Goal: Use online tool/utility: Utilize a website feature to perform a specific function

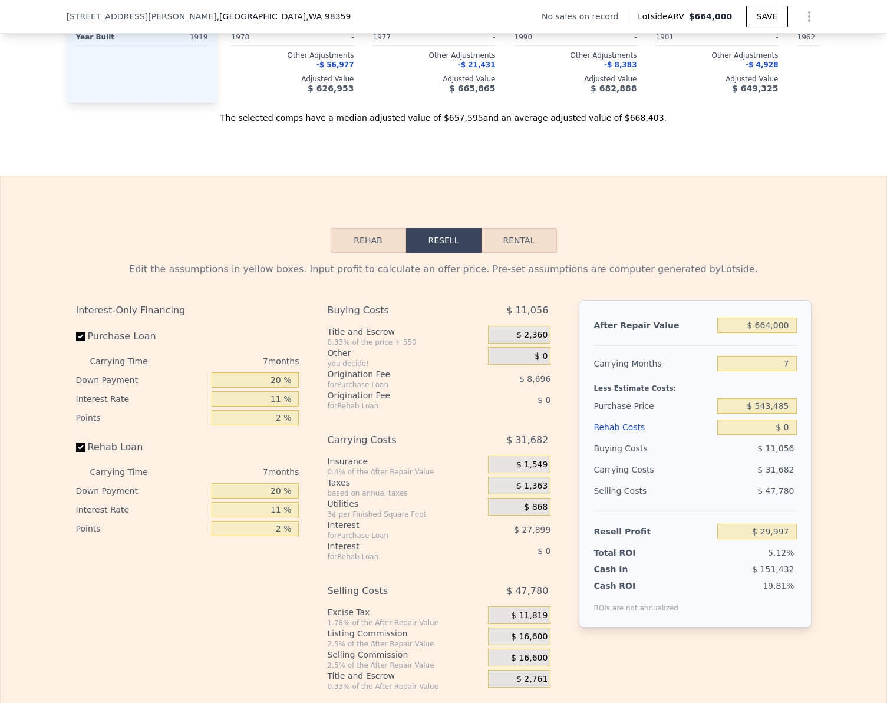
scroll to position [1469, 0]
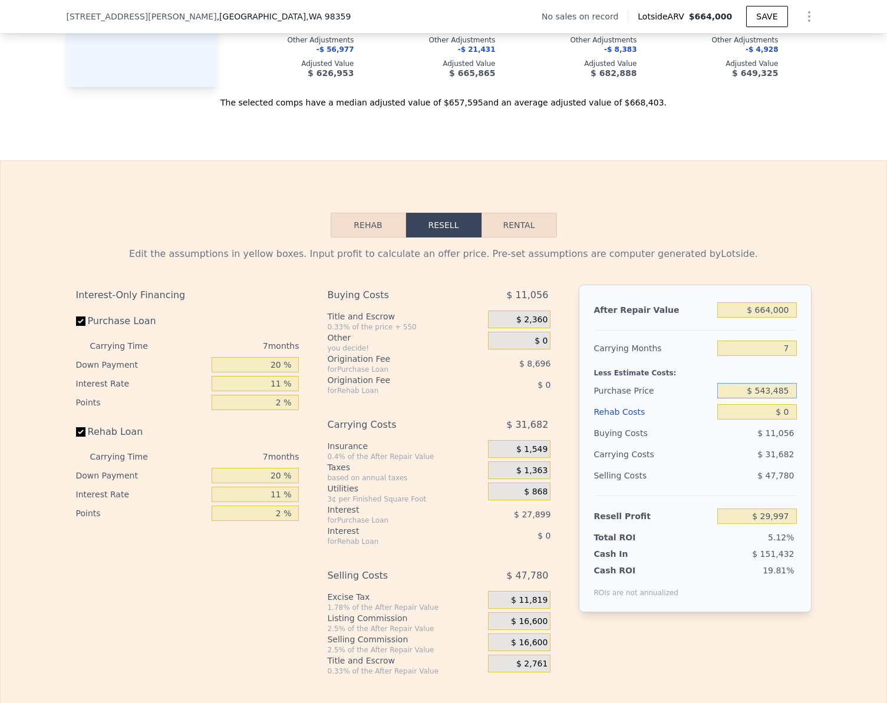
click at [780, 398] on input "$ 543,485" at bounding box center [756, 390] width 79 height 15
type input "$ 400,000"
click at [828, 379] on div "Edit the assumptions in yellow boxes. Input profit to calculate an offer price.…" at bounding box center [444, 457] width 886 height 439
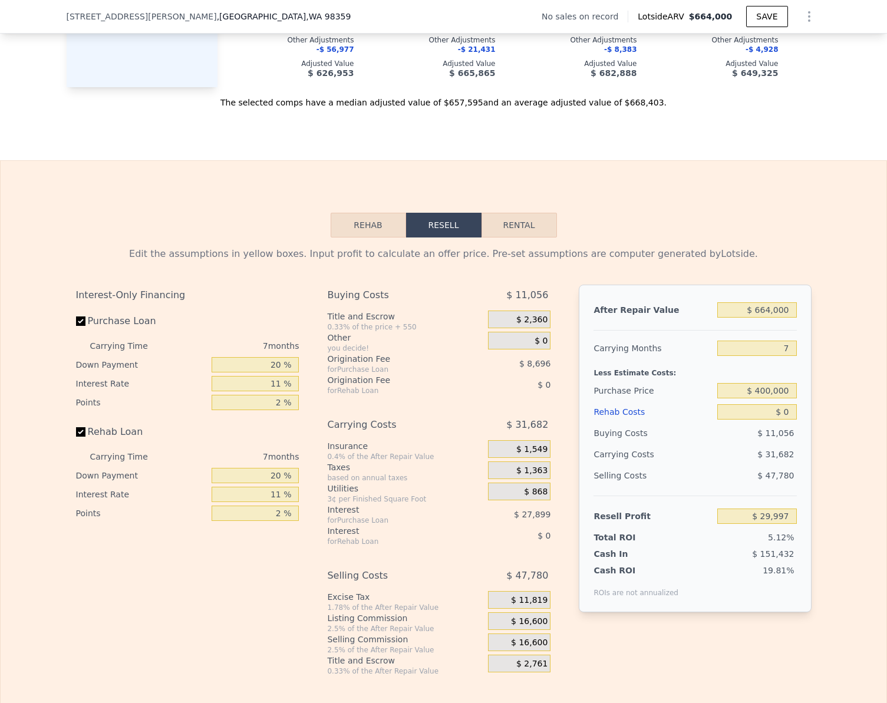
type input "$ 183,627"
click at [76, 437] on input "Rehab Loan" at bounding box center [80, 431] width 9 height 9
checkbox input "false"
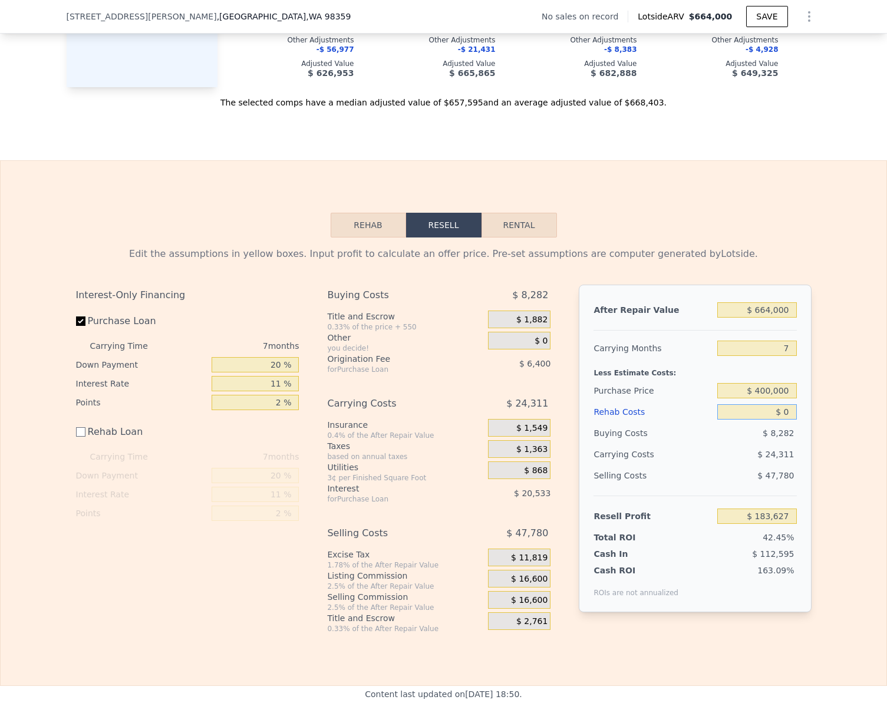
click at [784, 420] on input "$ 0" at bounding box center [756, 411] width 79 height 15
type input "$ 1"
type input "$ 183,626"
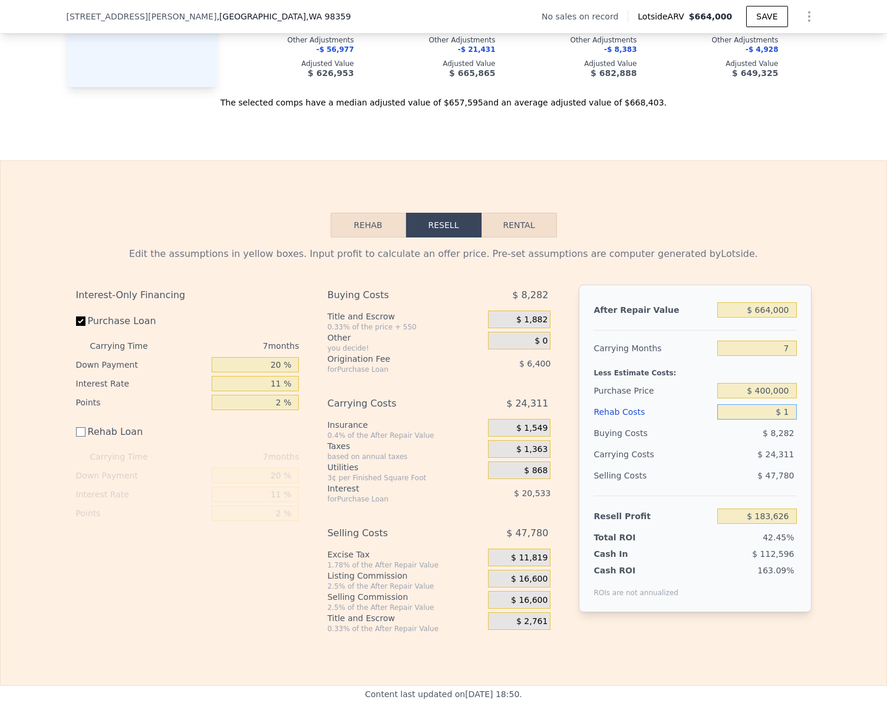
type input "$ 15"
type input "$ 183,612"
type input "$ 150"
type input "$ 183,477"
type input "$ 1,500"
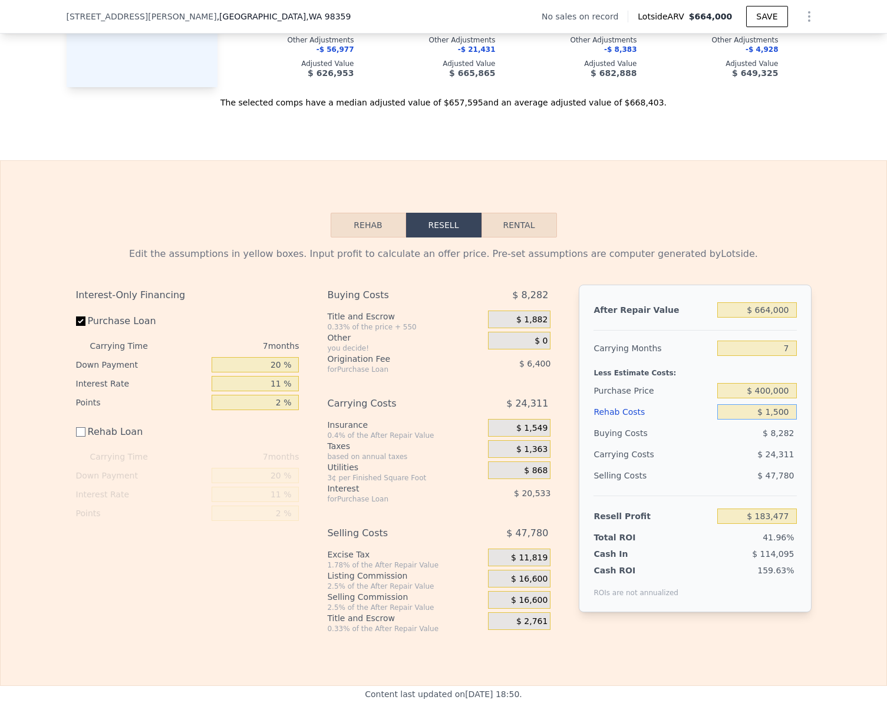
type input "$ 182,127"
type input "$ 15,000"
type input "$ 168,627"
type input "$ 150,000"
type input "$ 33,627"
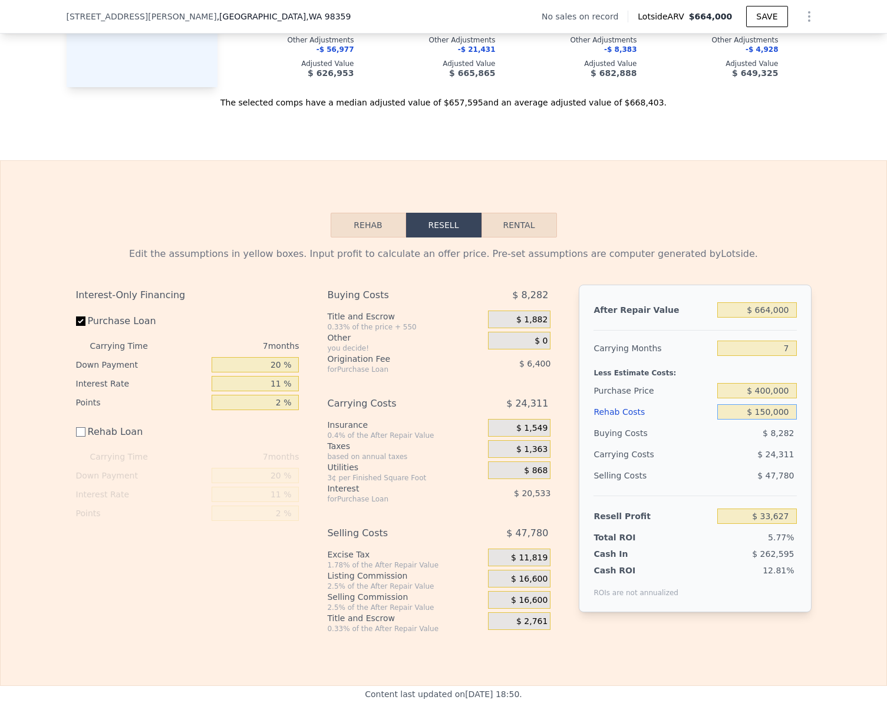
scroll to position [1528, 0]
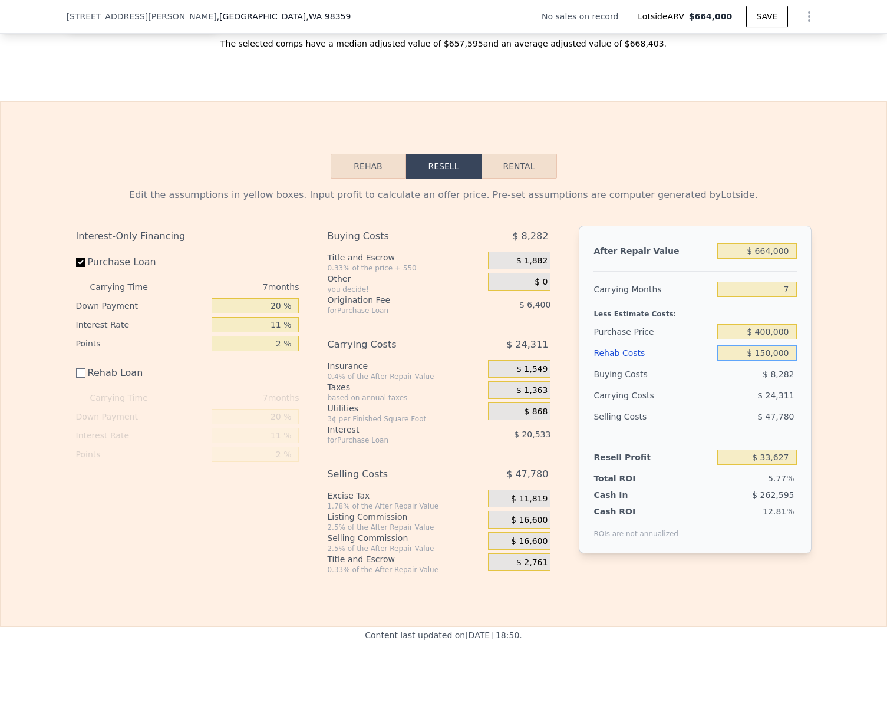
type input "$ 150,000"
click at [783, 465] on input "$ 33,627" at bounding box center [756, 457] width 79 height 15
type input "$ 100,000"
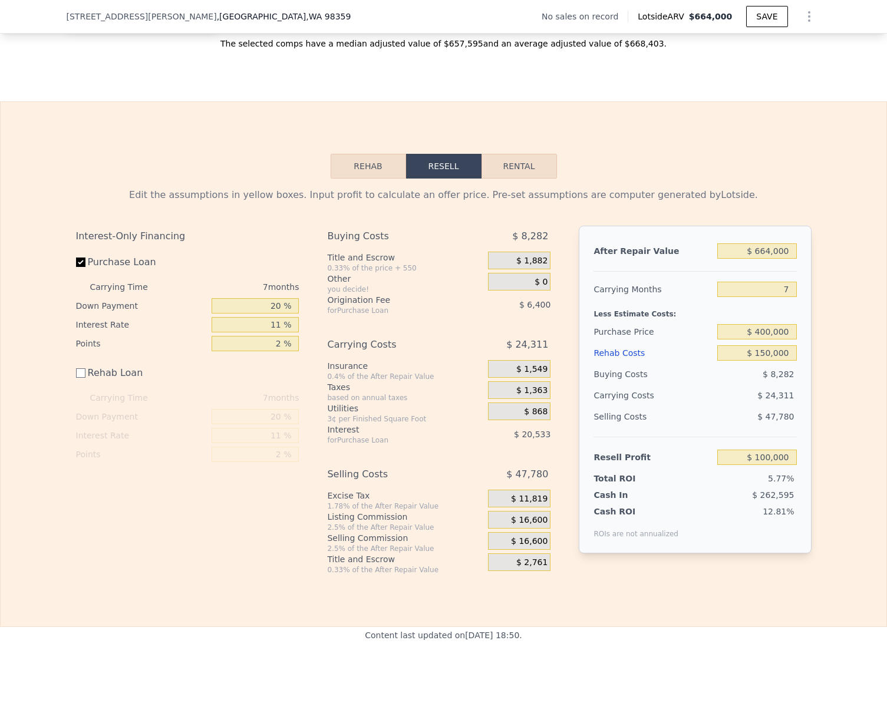
click at [830, 437] on div "Edit the assumptions in yellow boxes. Input profit to calculate an offer price.…" at bounding box center [444, 377] width 886 height 396
type input "$ 338,003"
click at [360, 179] on button "Rehab" at bounding box center [368, 166] width 75 height 25
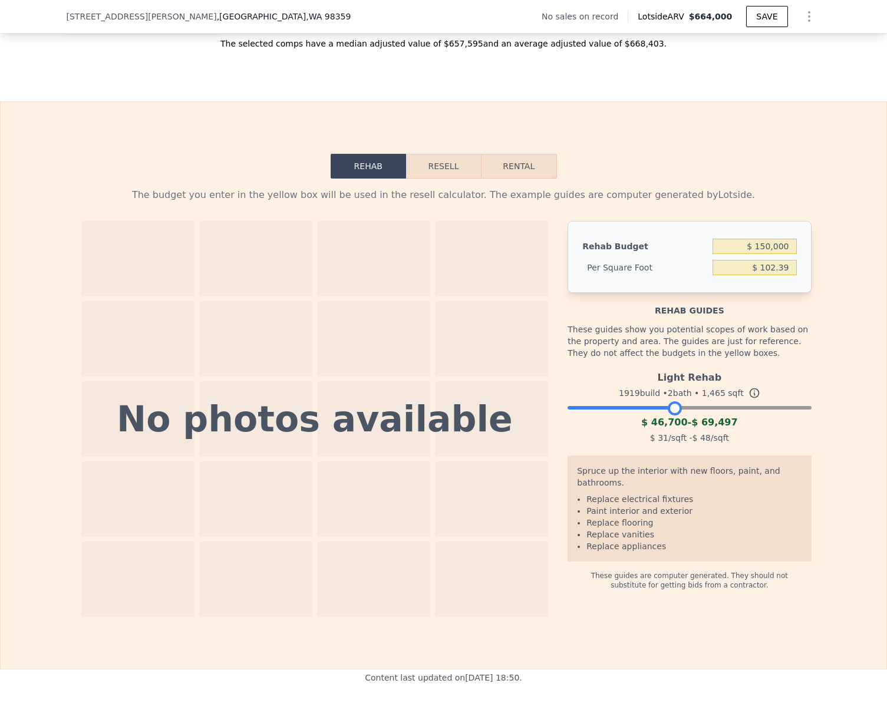
click at [670, 408] on div at bounding box center [689, 404] width 243 height 7
click at [714, 408] on div at bounding box center [689, 404] width 243 height 7
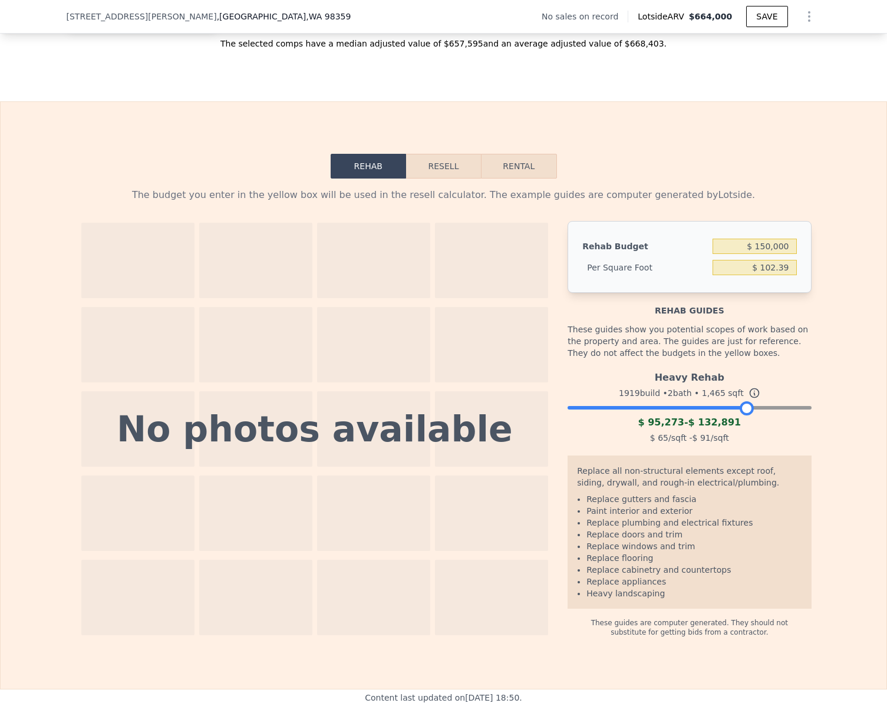
click at [742, 408] on div at bounding box center [689, 404] width 243 height 7
click at [437, 179] on button "Resell" at bounding box center [443, 166] width 75 height 25
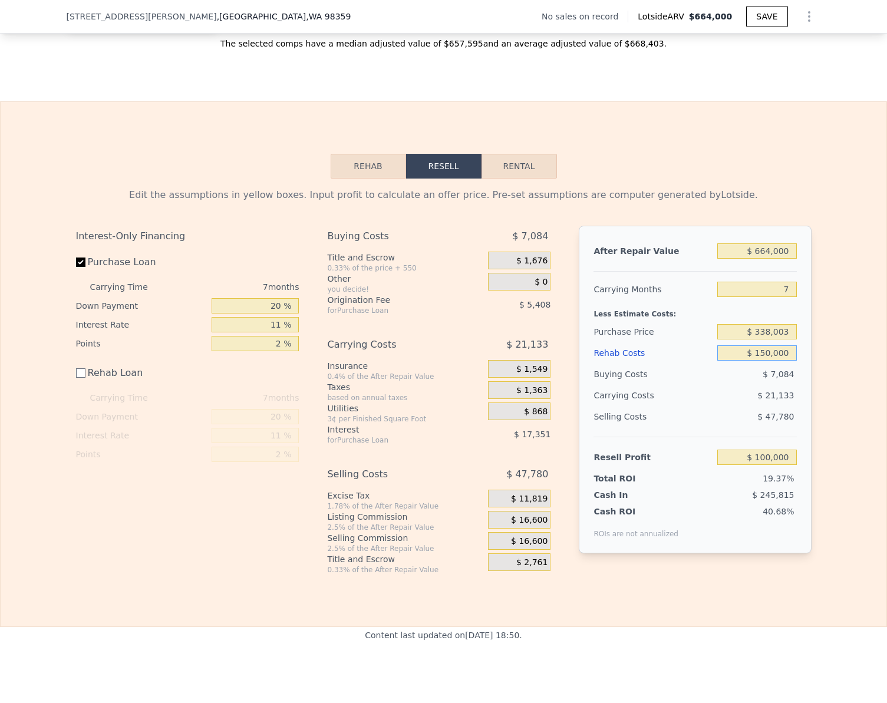
click at [785, 361] on input "$ 150,000" at bounding box center [756, 352] width 79 height 15
type input "$ 1"
type input "$ 249,999"
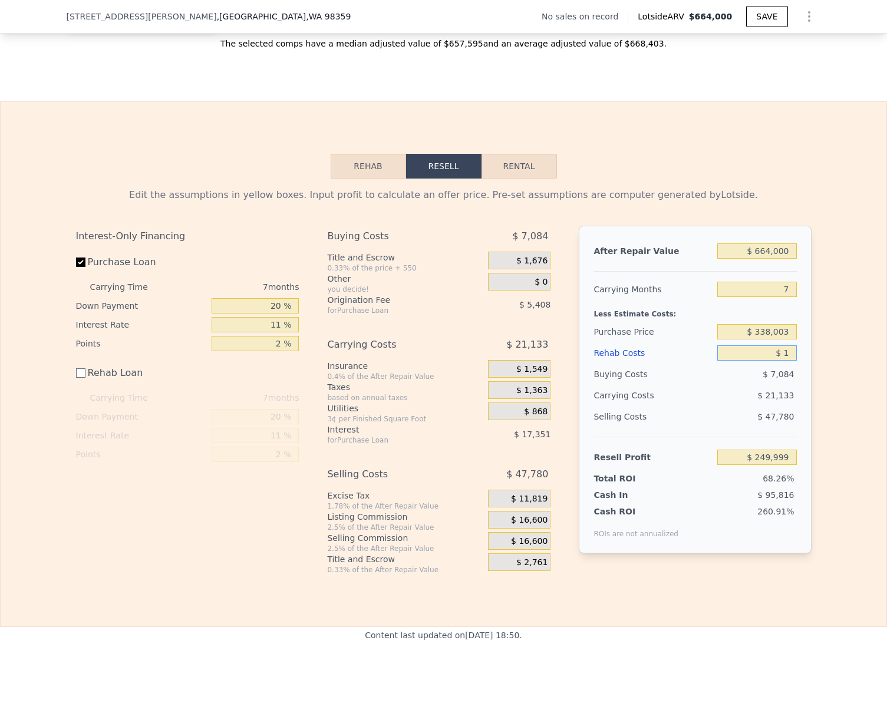
type input "$ 10"
type input "$ 249,990"
type input "$ 100"
type input "$ 249,900"
type input "$ 1,000"
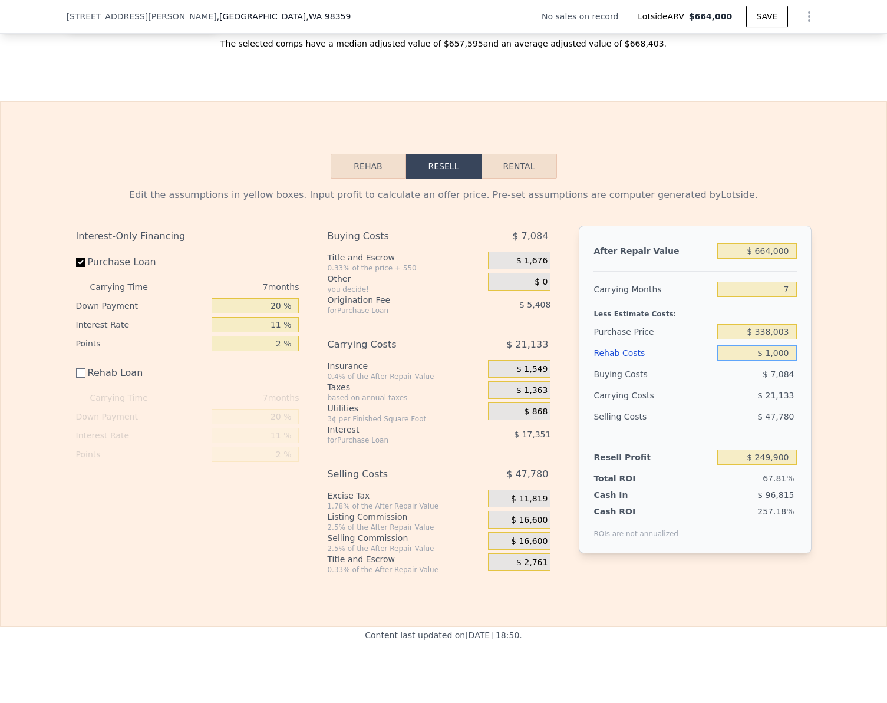
type input "$ 249,000"
type input "$ 10,000"
type input "$ 240,000"
type input "$ 100,000"
type input "$ 150,000"
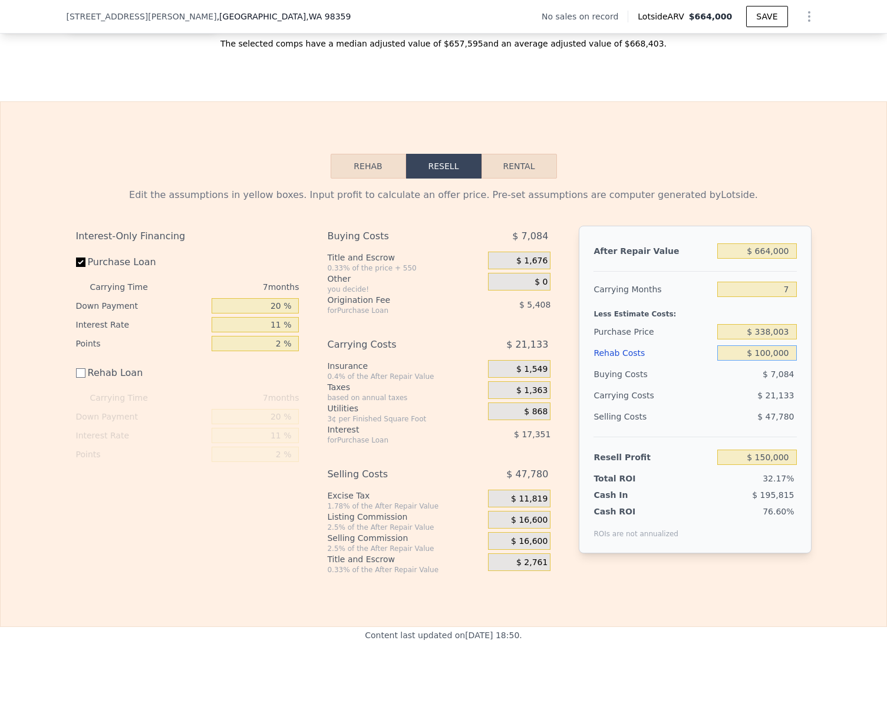
type input "$ 100,000"
click at [787, 465] on input "$ 150,000" at bounding box center [756, 457] width 79 height 15
click at [826, 464] on div "Edit the assumptions in yellow boxes. Input profit to calculate an offer price.…" at bounding box center [444, 377] width 886 height 396
click at [777, 465] on input "$ 150,000" at bounding box center [756, 457] width 79 height 15
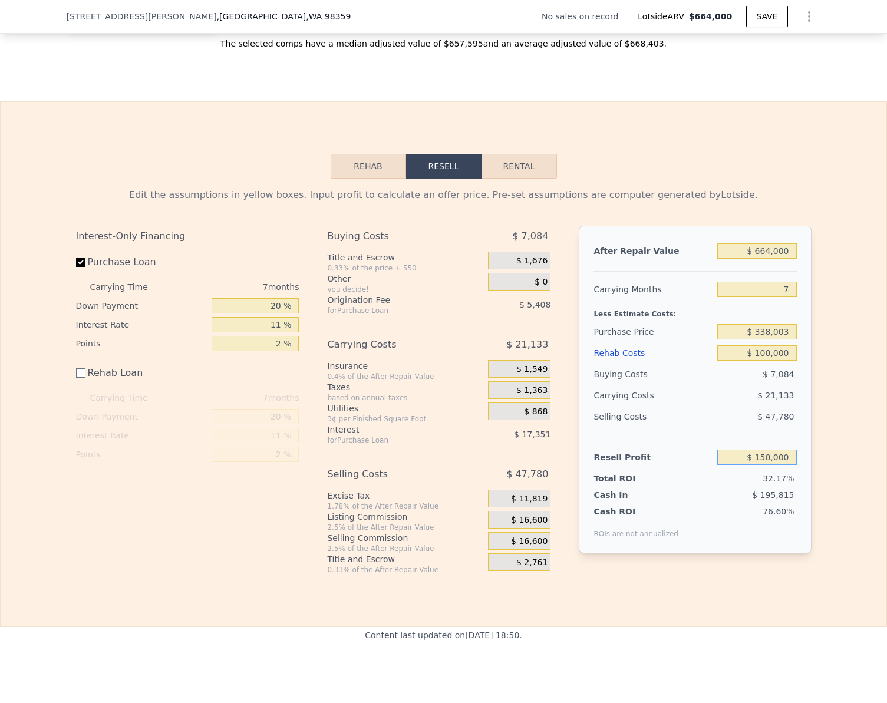
click at [777, 465] on input "$ 150,000" at bounding box center [756, 457] width 79 height 15
type input "$ 100,000"
click at [812, 453] on div "Edit the assumptions in yellow boxes. Input profit to calculate an offer price.…" at bounding box center [444, 377] width 754 height 396
type input "$ 384,707"
click at [789, 259] on input "$ 664,000" at bounding box center [756, 250] width 79 height 15
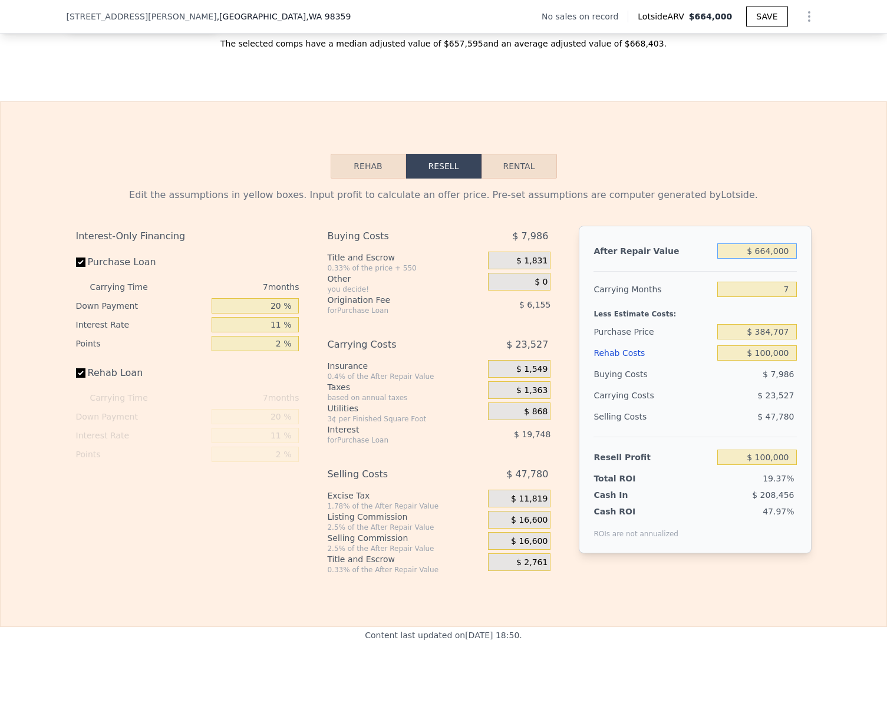
click at [789, 259] on input "$ 664,000" at bounding box center [756, 250] width 79 height 15
checkbox input "true"
type input "$ 0"
type input "$ 29,997"
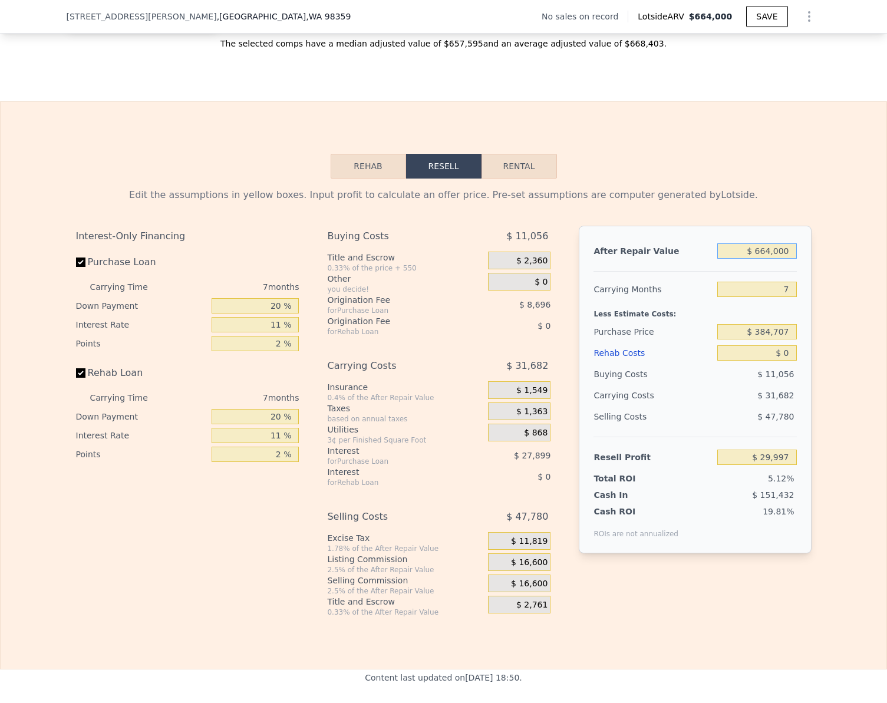
click at [789, 259] on input "$ 664,000" at bounding box center [756, 250] width 79 height 15
type input "$ 7"
type input "-$ 585,217"
type input "$ 70"
type input "-$ 585,159"
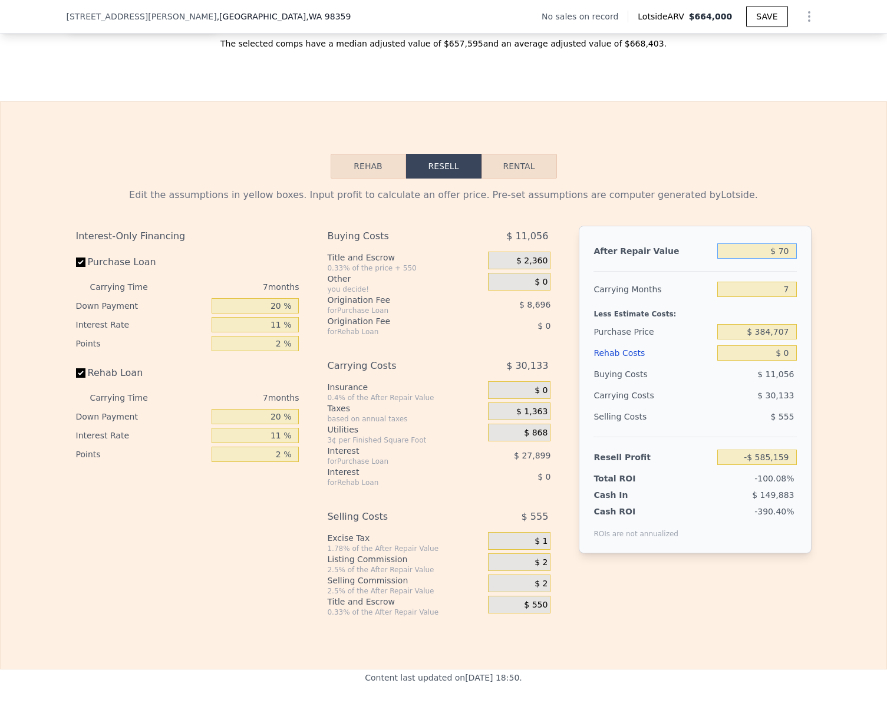
type input "$ 700"
type input "-$ 584,576"
type input "$ 70,000"
type input "-$ 520,366"
type input "$ 700,000"
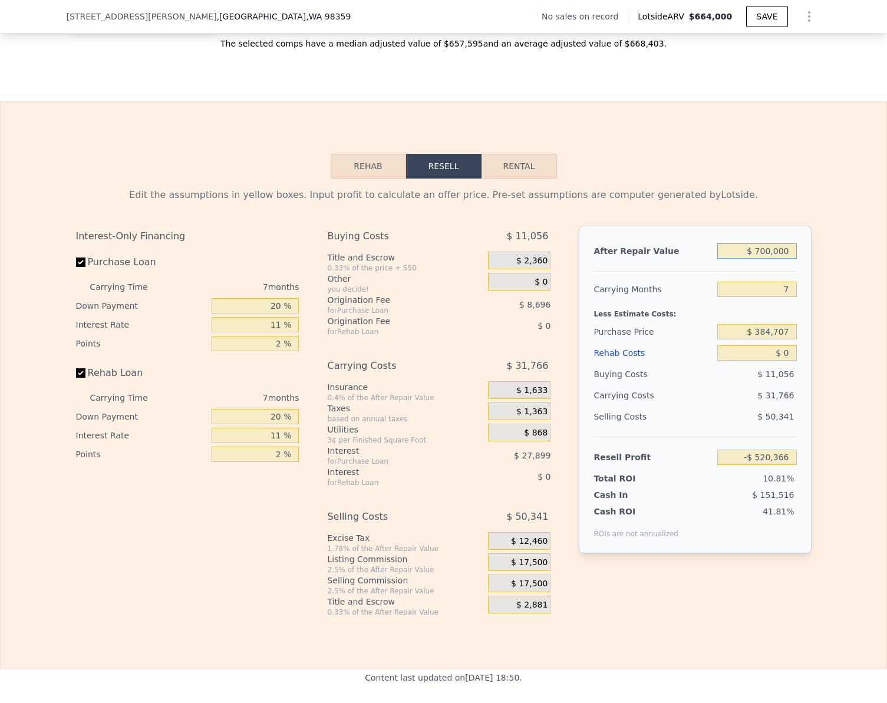
type input "$ 63,352"
type input "$ 700,000"
click at [770, 339] on input "$ 384,707" at bounding box center [756, 331] width 79 height 15
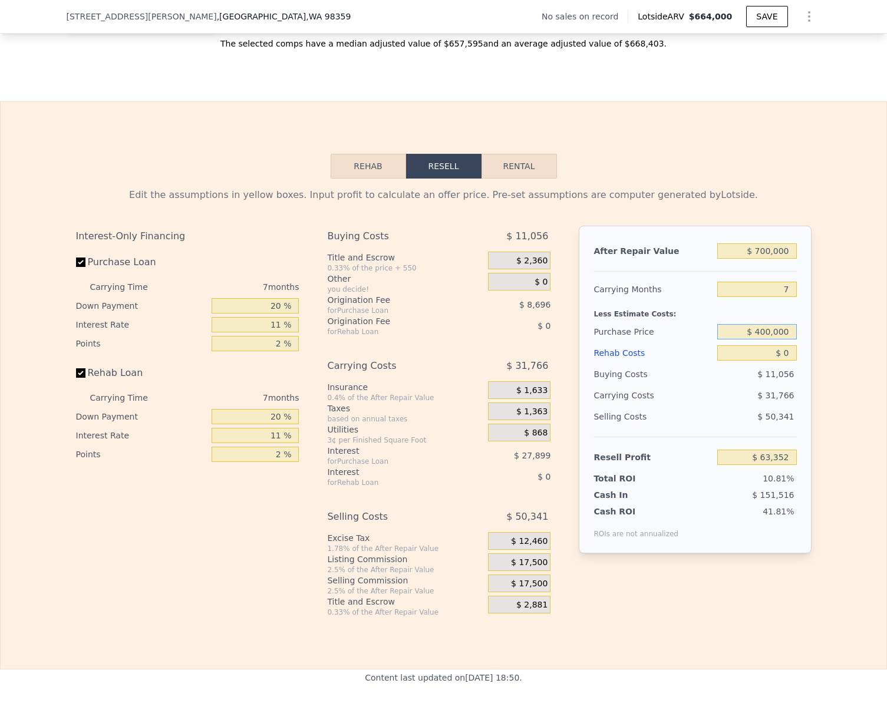
type input "$ 400,000"
click at [838, 348] on div "Edit the assumptions in yellow boxes. Input profit to calculate an offer price.…" at bounding box center [444, 398] width 886 height 439
type input "$ 216,982"
click at [787, 361] on input "$ 0" at bounding box center [756, 352] width 79 height 15
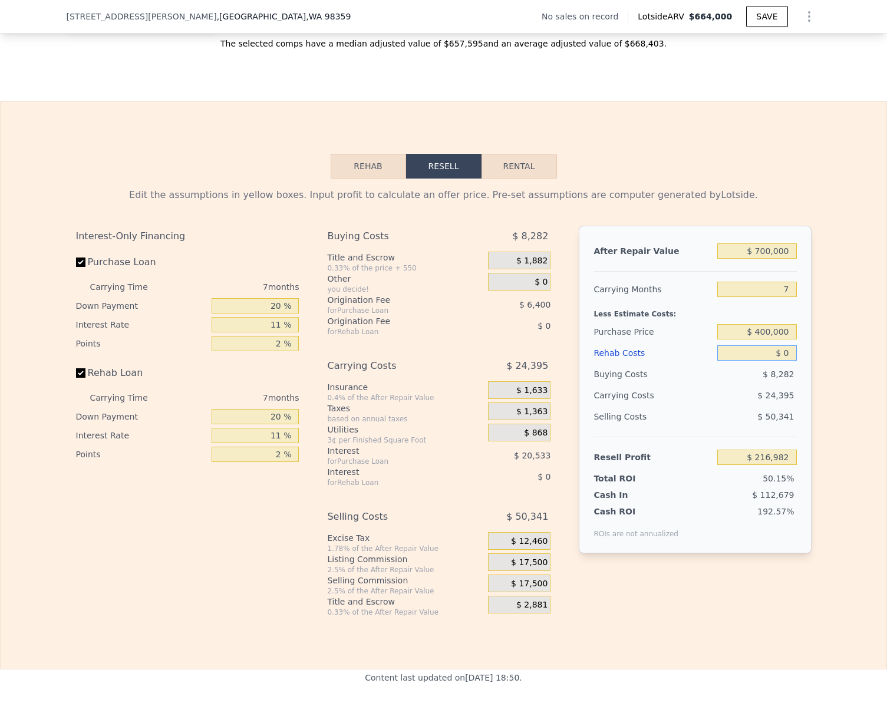
click at [787, 361] on input "$ 0" at bounding box center [756, 352] width 79 height 15
type input "$ 1"
type input "$ 216,981"
type input "$ 15"
type input "$ 216,967"
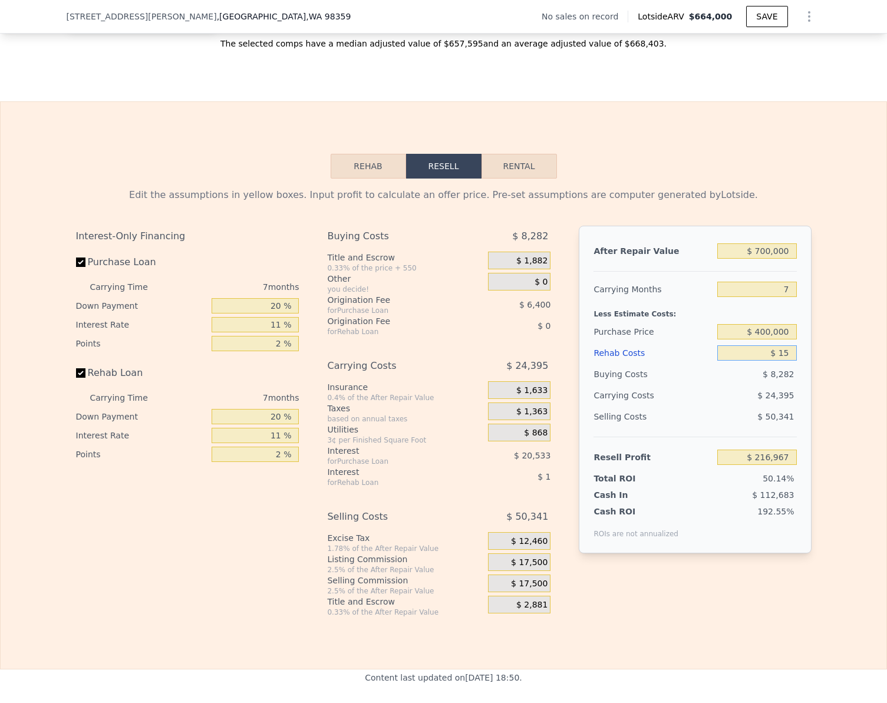
type input "$ 150"
type input "$ 216,823"
type input "$ 1,500"
type input "$ 215,381"
type input "$ 15,000"
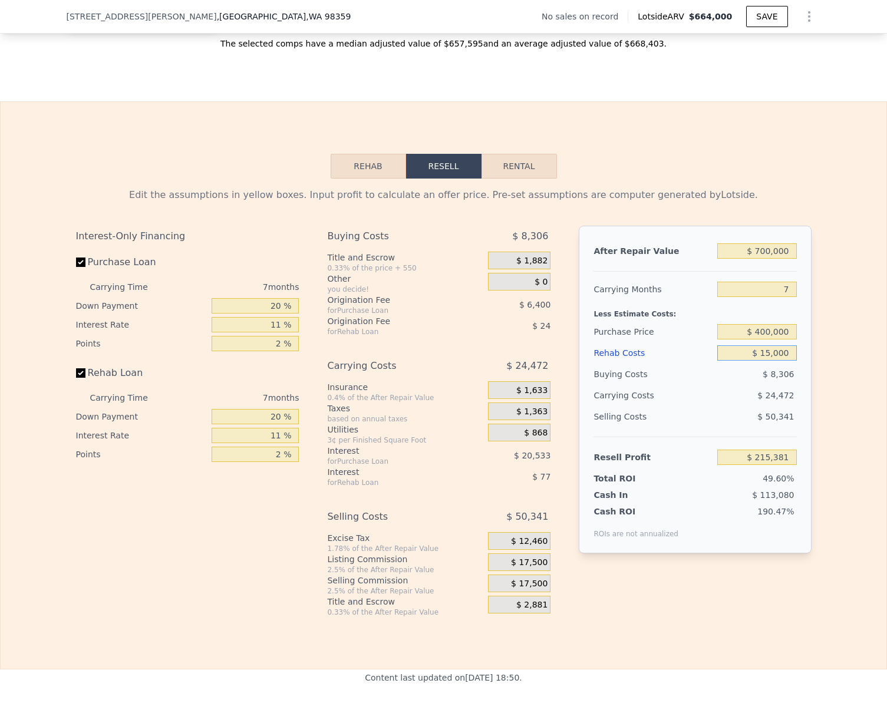
type input "$ 200,972"
type input "$ 150,000"
type input "$ 56,882"
type input "$ 150,000"
click at [818, 370] on div "Edit the assumptions in yellow boxes. Input profit to calculate an offer price.…" at bounding box center [444, 398] width 886 height 439
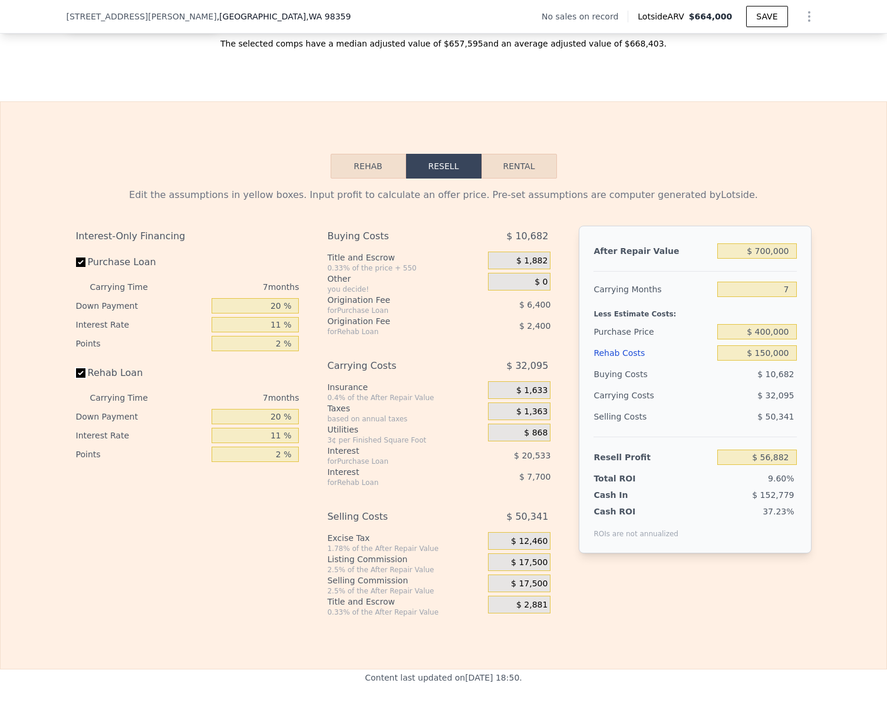
click at [80, 378] on input "Rehab Loan" at bounding box center [80, 372] width 9 height 9
checkbox input "false"
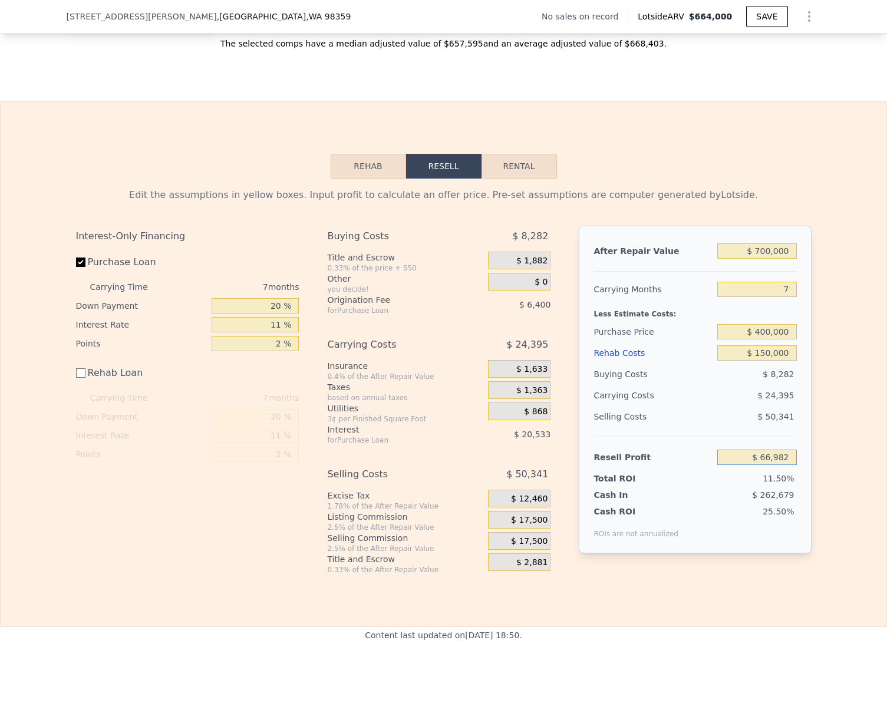
click at [787, 465] on input "$ 66,982" at bounding box center [756, 457] width 79 height 15
type input "$ 150,000"
click at [829, 453] on div "Edit the assumptions in yellow boxes. Input profit to calculate an offer price.…" at bounding box center [444, 377] width 886 height 396
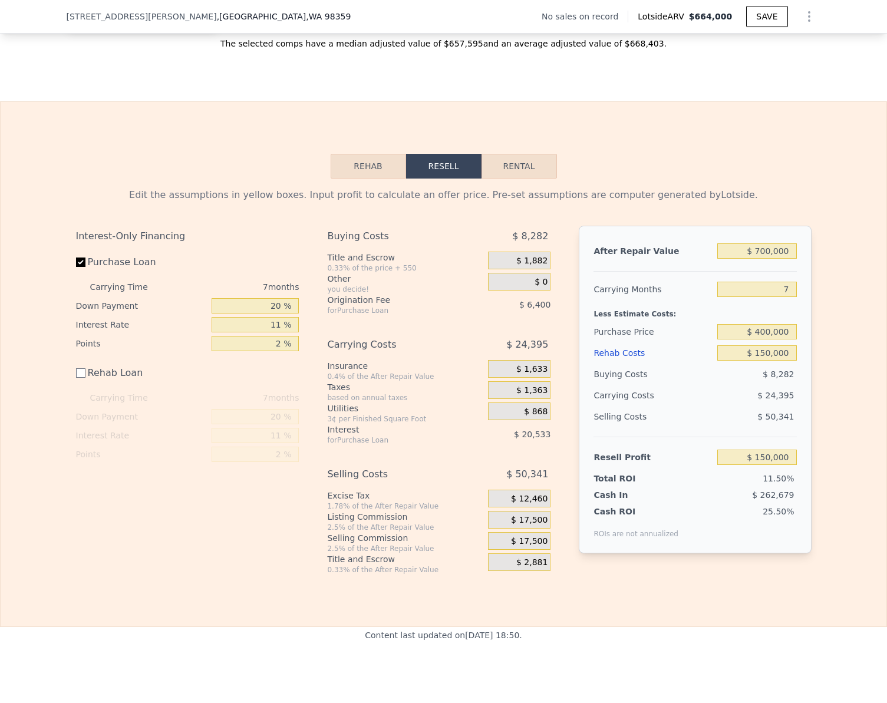
type input "$ 322,457"
click at [840, 489] on div "Edit the assumptions in yellow boxes. Input profit to calculate an offer price.…" at bounding box center [444, 377] width 886 height 396
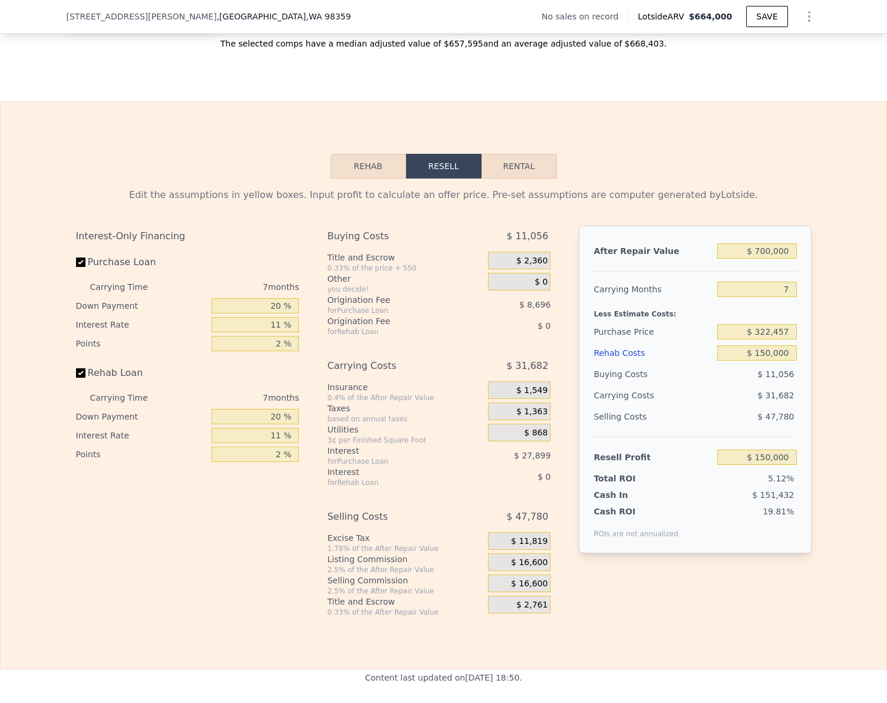
checkbox input "true"
type input "$ 664,000"
type input "$ 0"
type input "$ 29,997"
click at [788, 259] on input "$ 664,000" at bounding box center [756, 250] width 79 height 15
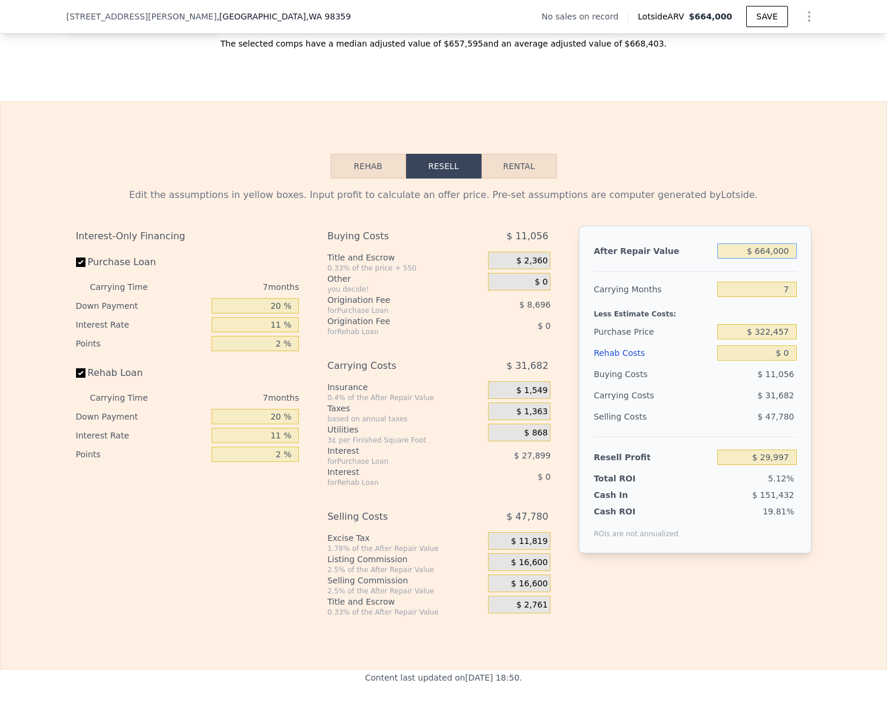
click at [788, 259] on input "$ 664,000" at bounding box center [756, 250] width 79 height 15
type input "$ 7"
type input "-$ 585,217"
type input "$ 70"
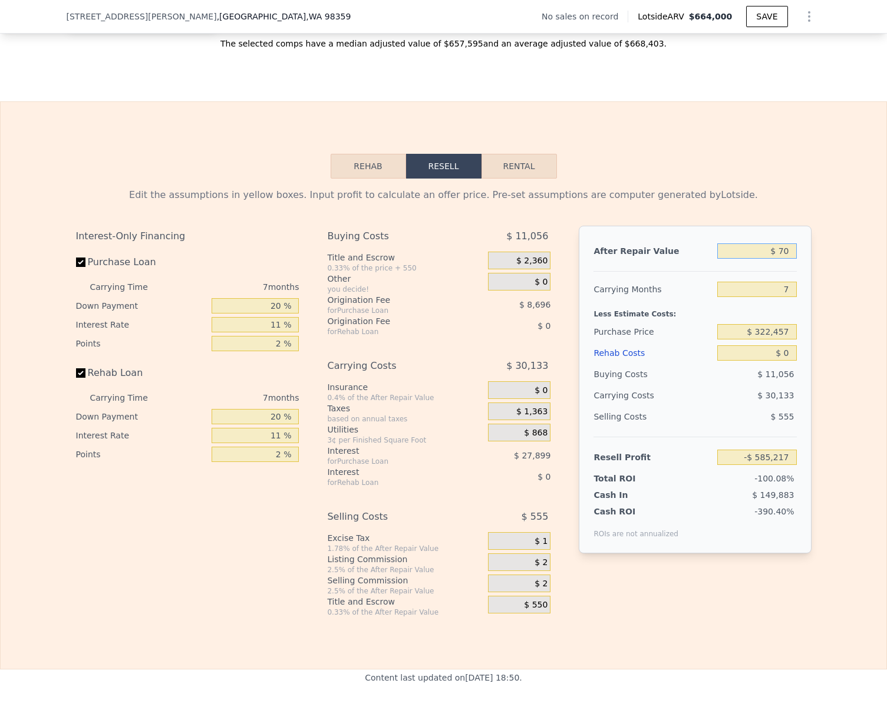
type input "-$ 585,159"
type input "$ 700"
type input "-$ 584,576"
type input "$ 7,000"
type input "-$ 578,738"
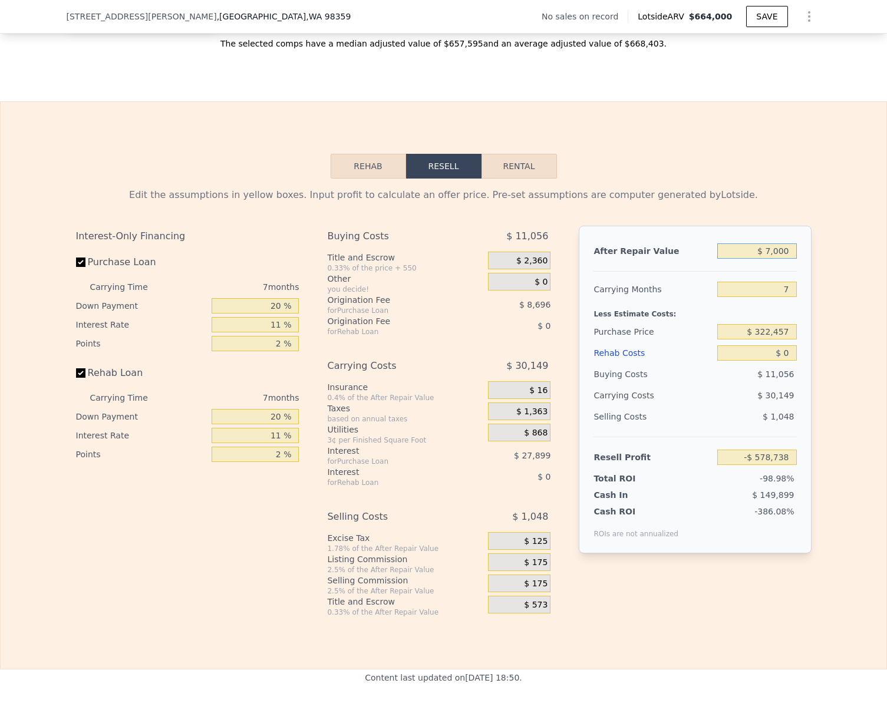
type input "$ 70,000"
type input "-$ 520,366"
type input "$ 700,000"
type input "$ 63,352"
click at [376, 179] on button "Rehab" at bounding box center [368, 166] width 75 height 25
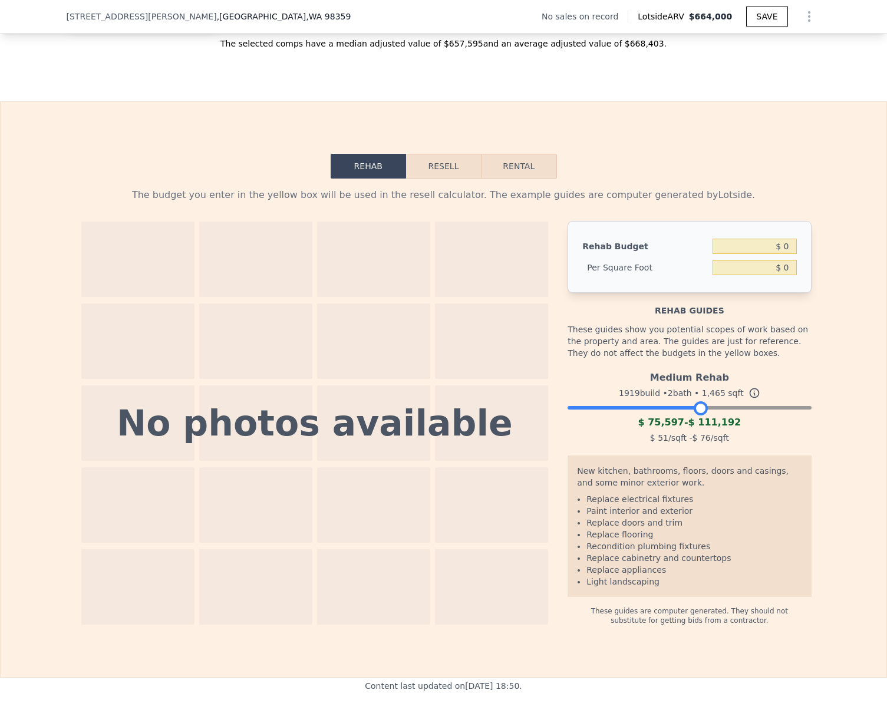
click at [698, 408] on div at bounding box center [689, 404] width 243 height 7
click at [736, 408] on div at bounding box center [689, 404] width 243 height 7
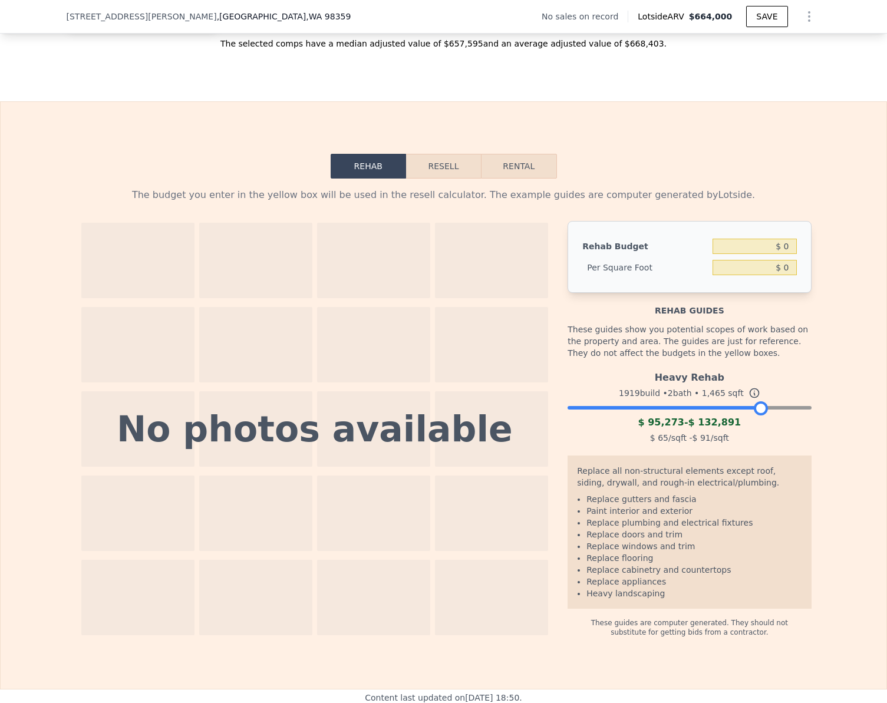
click at [757, 408] on div at bounding box center [689, 404] width 243 height 7
click at [439, 179] on button "Resell" at bounding box center [443, 166] width 75 height 25
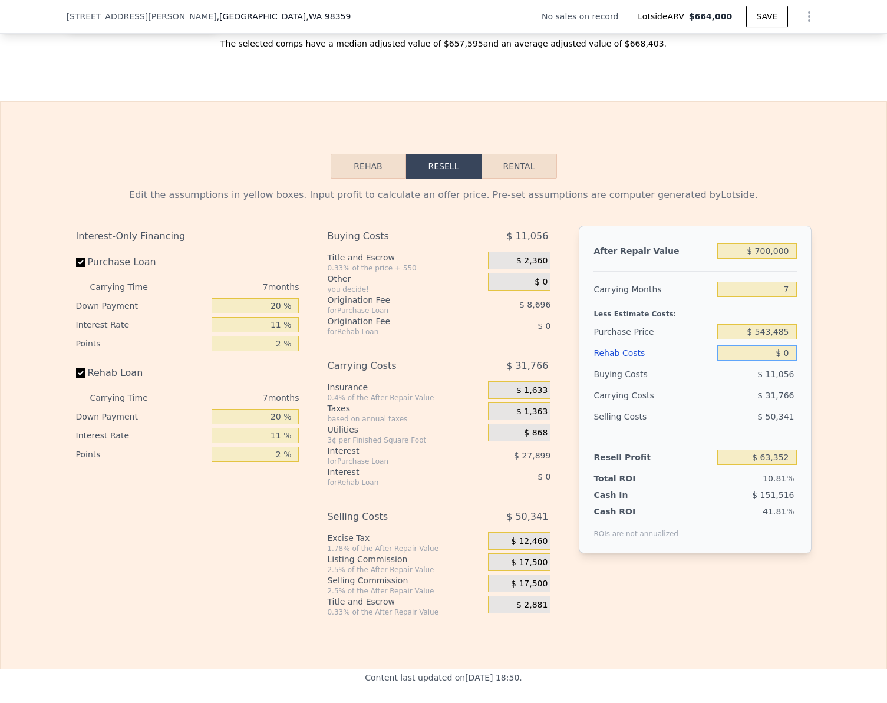
click at [783, 361] on input "$ 0" at bounding box center [756, 352] width 79 height 15
type input "$ 1"
type input "$ 63,351"
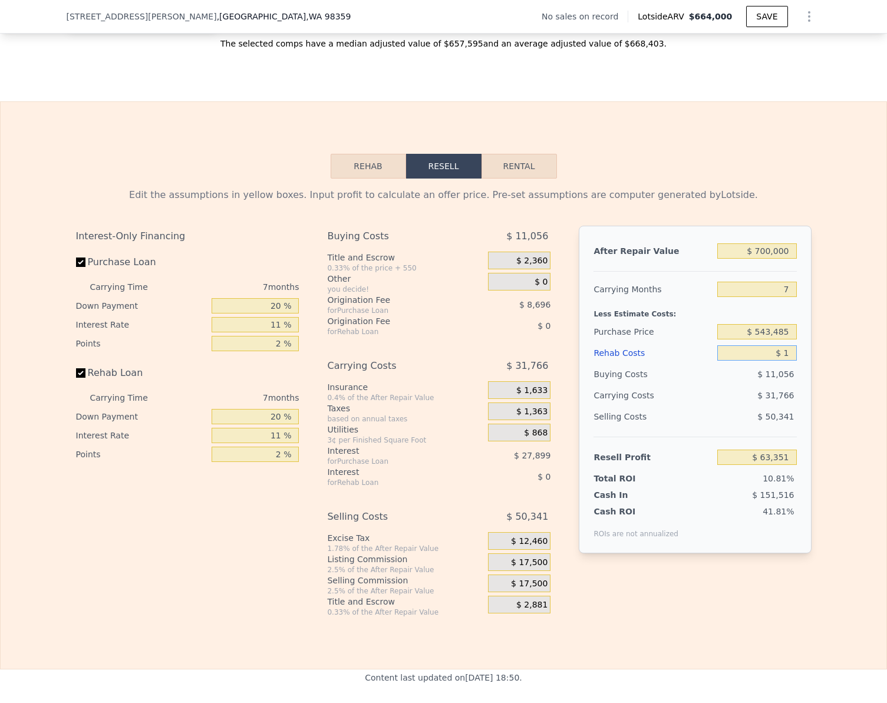
type input "$ 13"
type input "$ 63,339"
type input "$ 130"
type input "$ 63,213"
type input "$ 1,300"
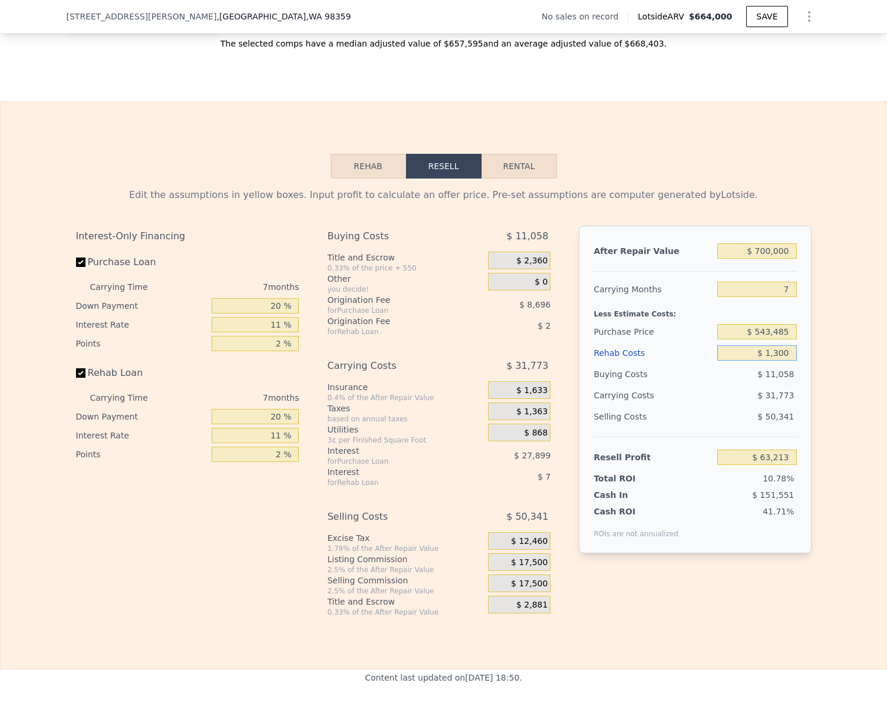
type input "$ 61,961"
type input "$ 13,000"
type input "$ 49,479"
type input "$ 130,000"
type input "-$ 75,399"
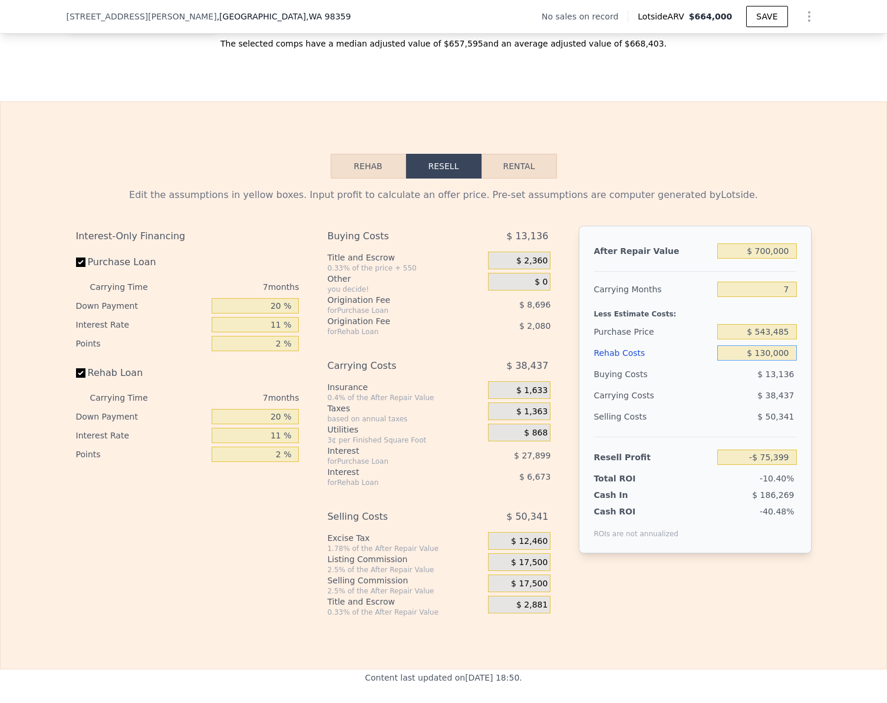
type input "$ 130,000"
click at [79, 378] on input "Rehab Loan" at bounding box center [80, 372] width 9 height 9
checkbox input "false"
type input "-$ 66,648"
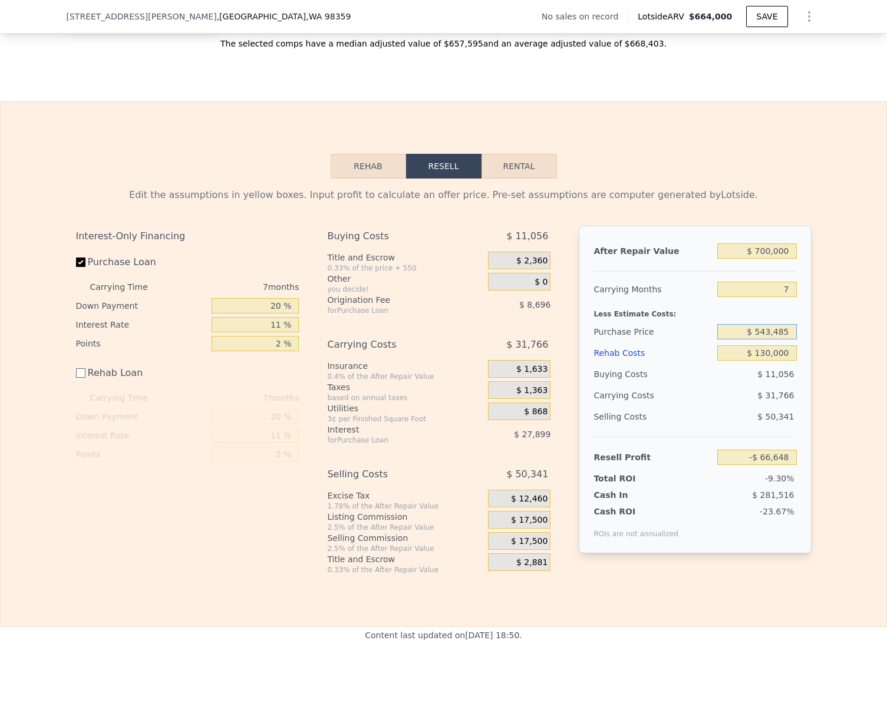
click at [786, 339] on input "$ 543,485" at bounding box center [756, 331] width 79 height 15
type input "$ 400,000"
click at [844, 338] on div "Edit the assumptions in yellow boxes. Input profit to calculate an offer price.…" at bounding box center [444, 377] width 886 height 396
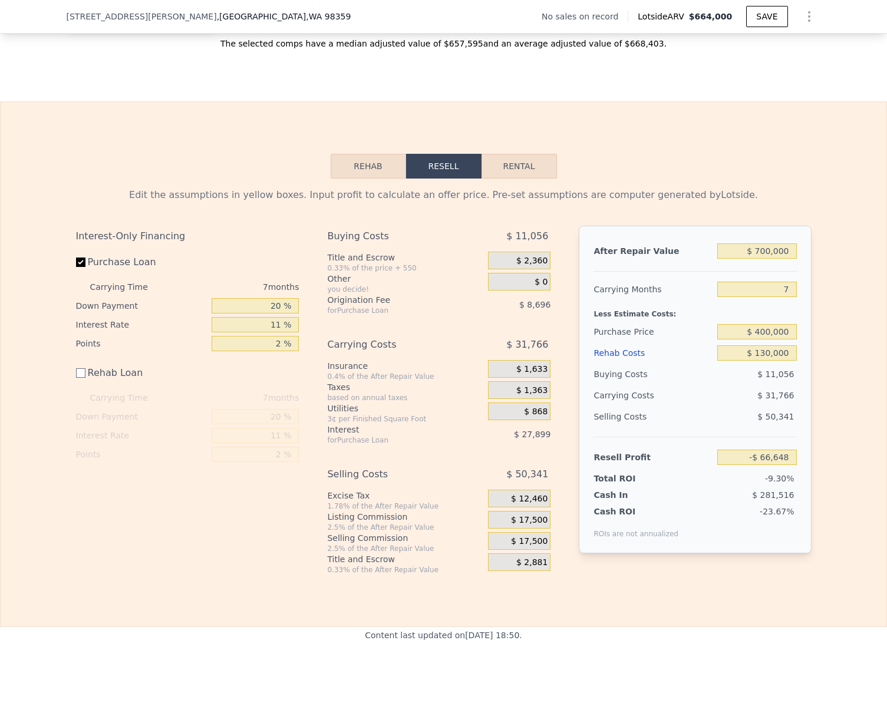
type input "$ 86,982"
click at [786, 339] on input "$ 400,000" at bounding box center [756, 331] width 79 height 15
type input "$ 350,000"
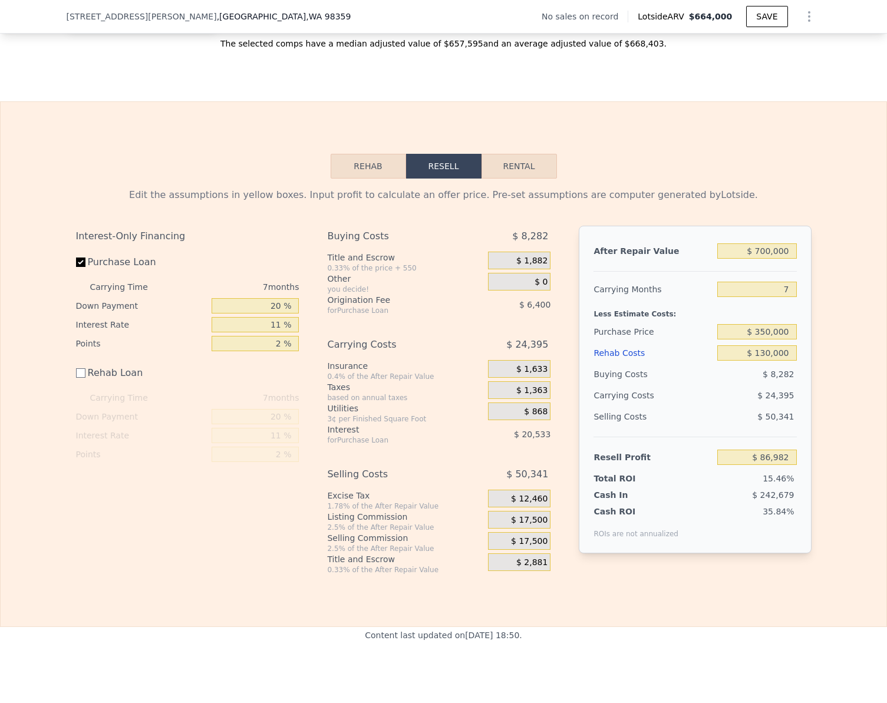
click at [868, 324] on div "Edit the assumptions in yellow boxes. Input profit to calculate an offer price.…" at bounding box center [444, 377] width 886 height 396
type input "$ 140,510"
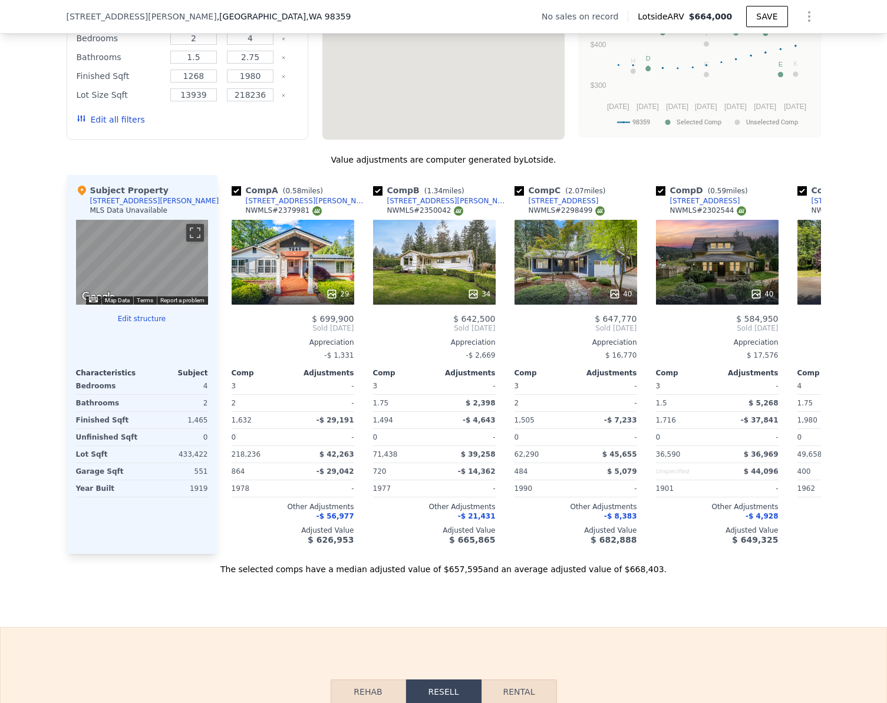
scroll to position [998, 0]
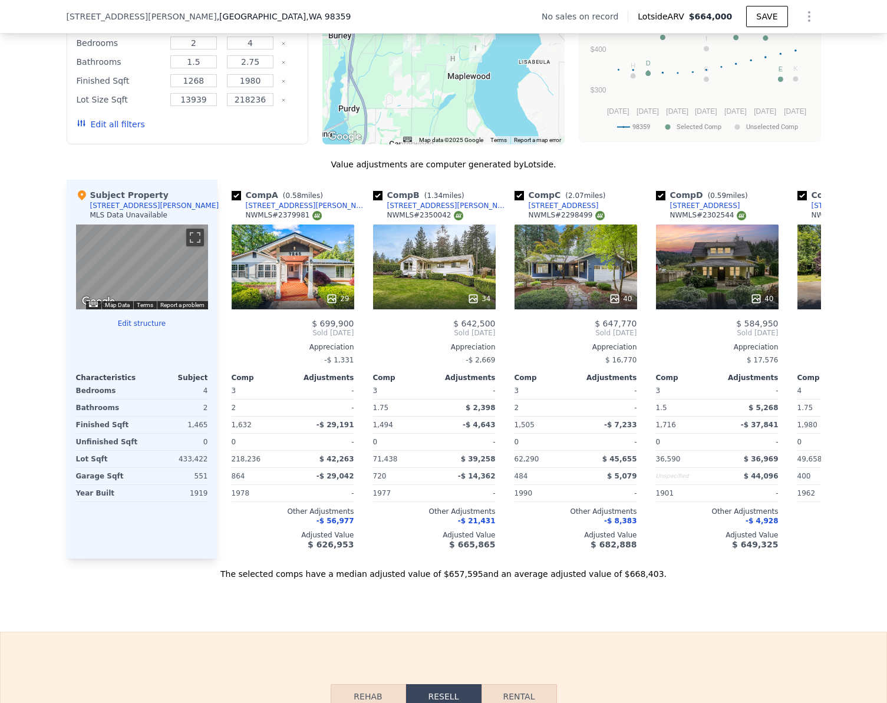
click at [127, 328] on button "Edit structure" at bounding box center [142, 323] width 132 height 9
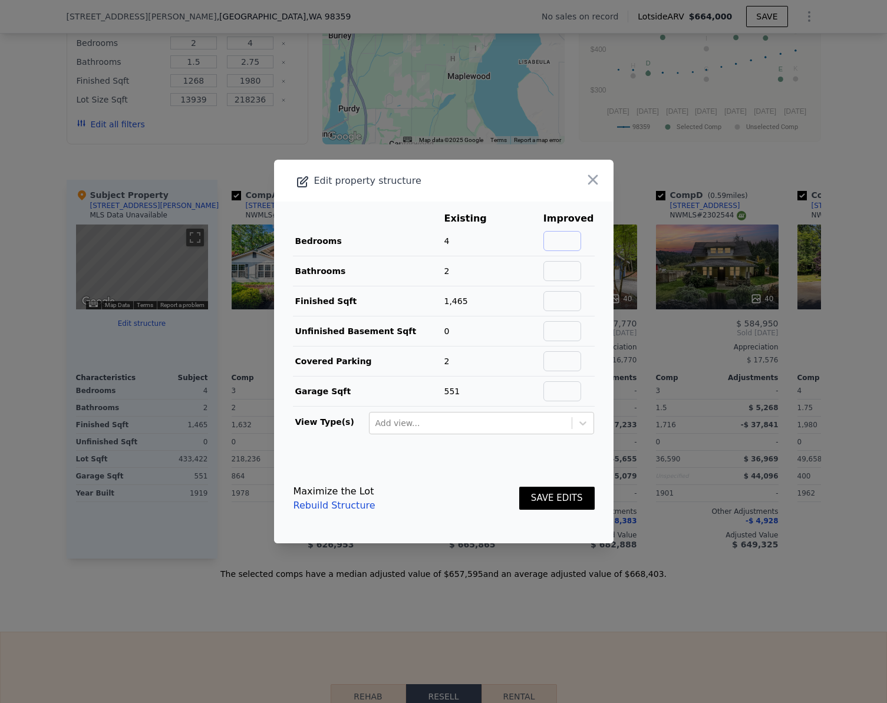
click at [575, 240] on input "text" at bounding box center [562, 241] width 38 height 20
type input "5"
click at [553, 276] on input "text" at bounding box center [562, 271] width 38 height 20
type input "3"
click at [557, 299] on input "text" at bounding box center [562, 301] width 38 height 20
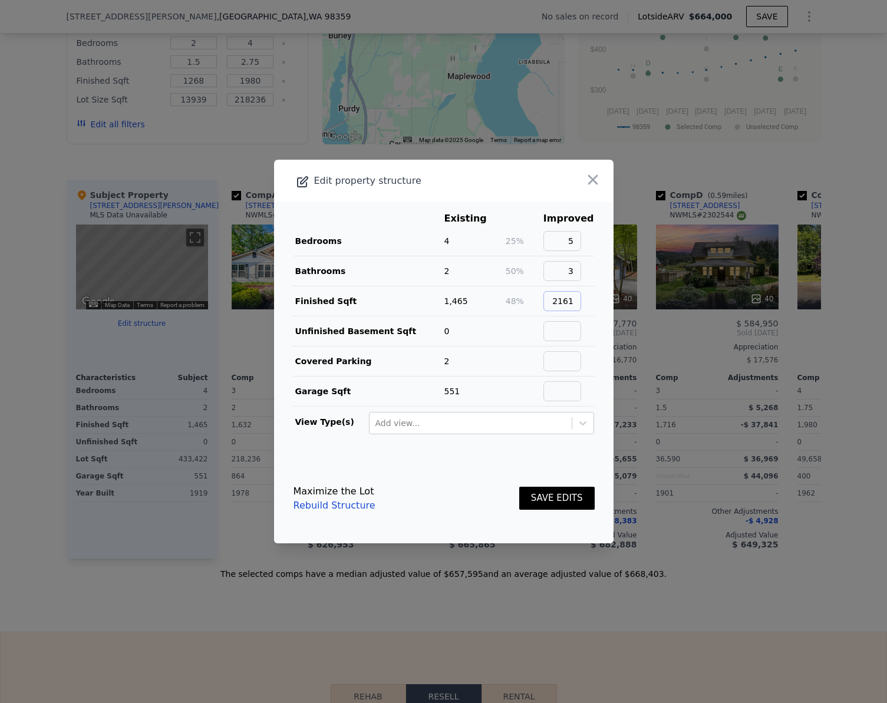
type input "2161"
click at [559, 499] on button "SAVE EDITS" at bounding box center [556, 498] width 75 height 23
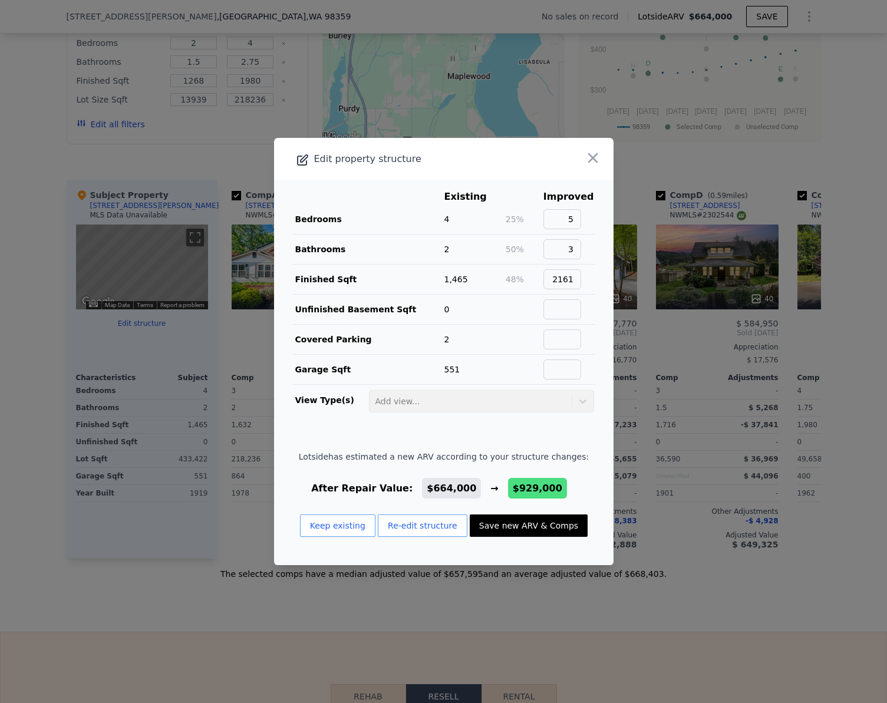
click at [501, 529] on button "Save new ARV & Comps" at bounding box center [529, 526] width 118 height 22
type input "3"
type input "1.75"
type input "2.5"
type input "1562"
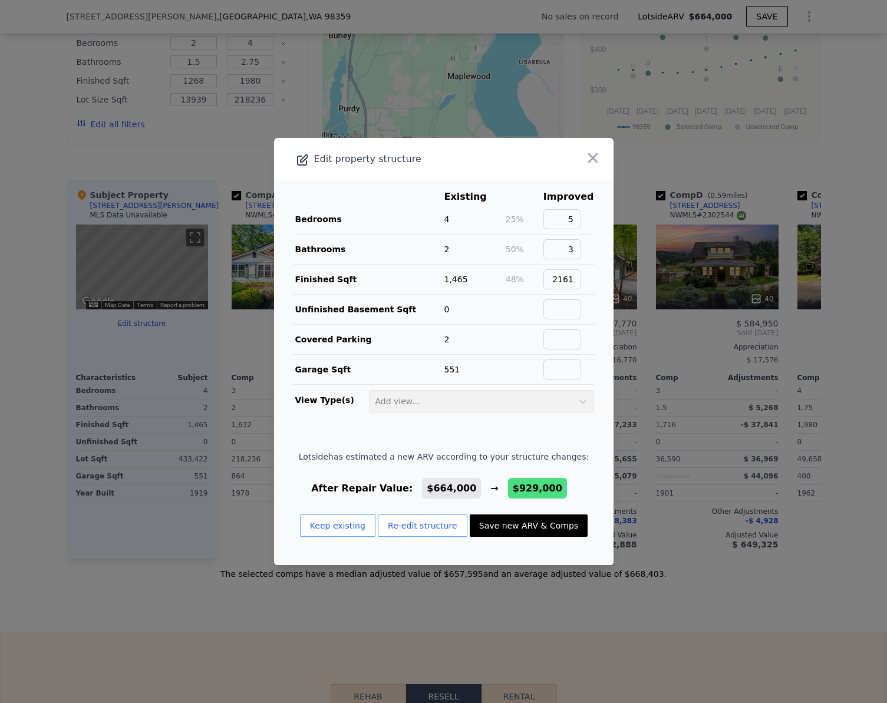
type input "2890"
type input "255262"
type input "390733"
type input "$ 929,000"
type input "$ 352,686"
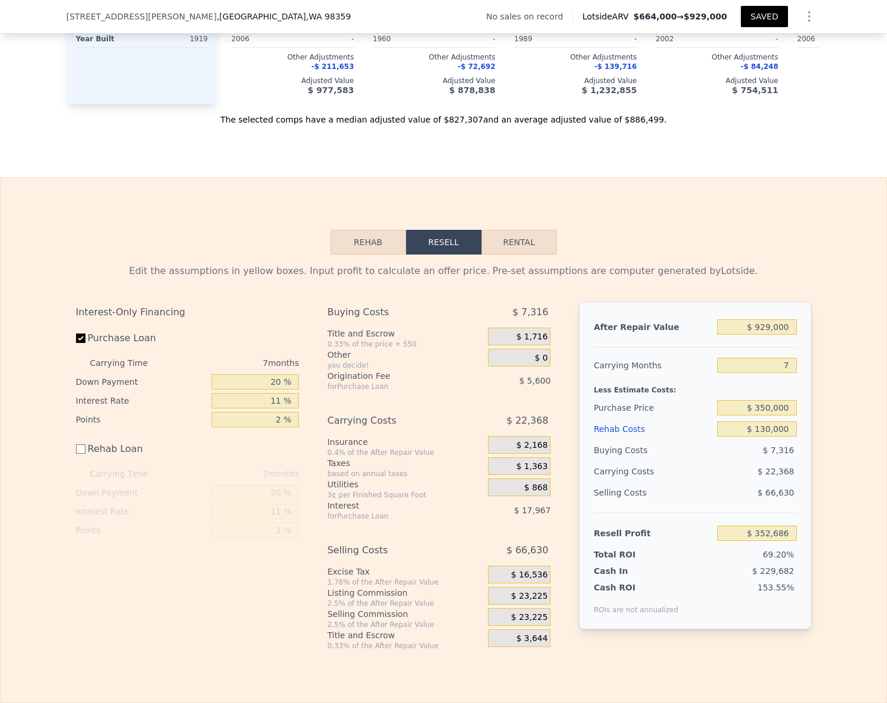
scroll to position [1469, 0]
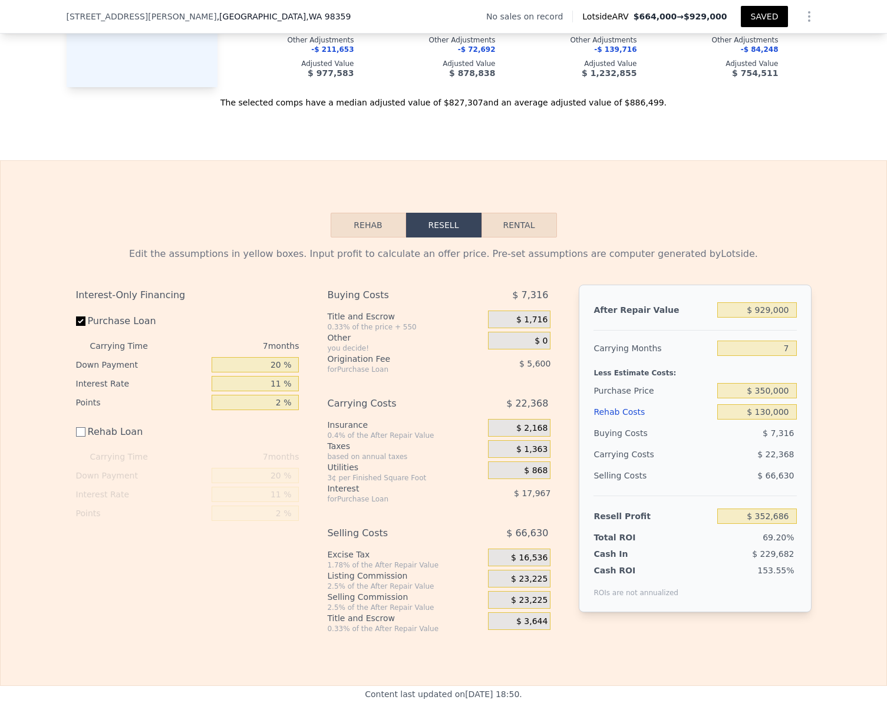
click at [360, 238] on button "Rehab" at bounding box center [368, 225] width 75 height 25
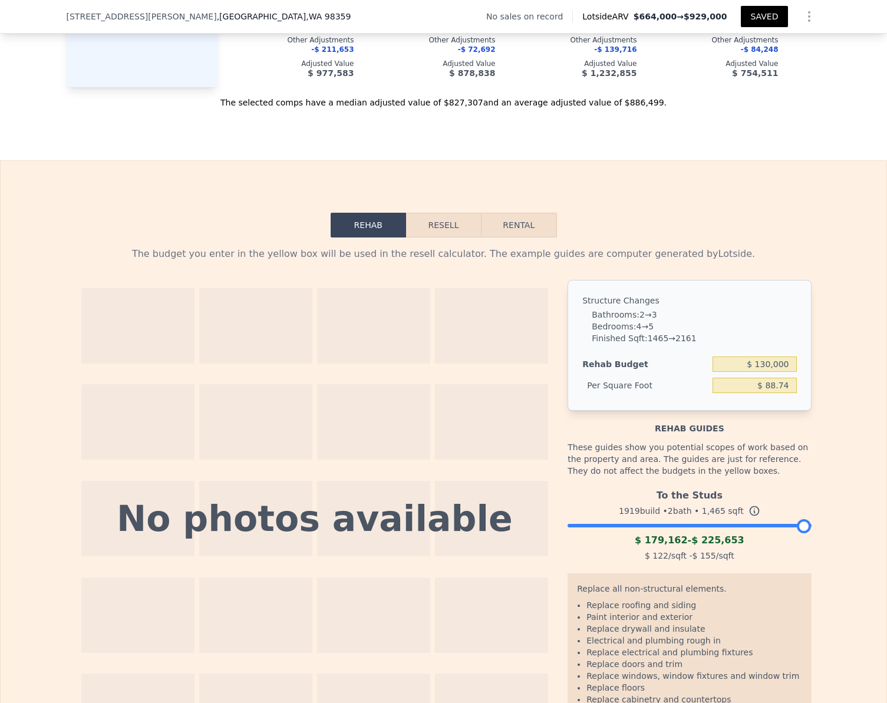
click at [433, 238] on button "Resell" at bounding box center [443, 225] width 75 height 25
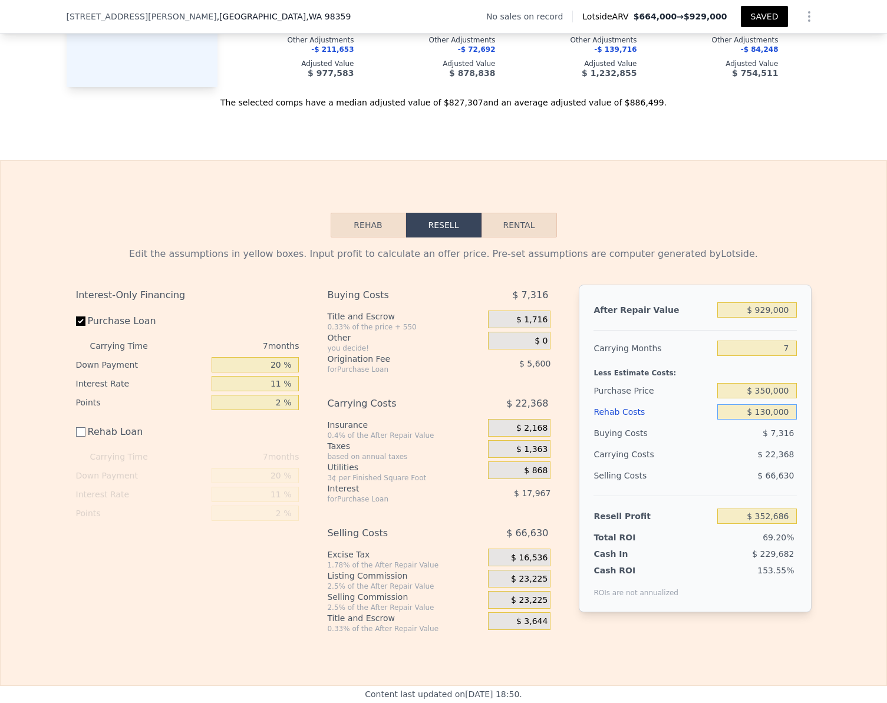
click at [792, 420] on input "$ 130,000" at bounding box center [756, 411] width 79 height 15
type input "$ 1"
type input "$ 482,685"
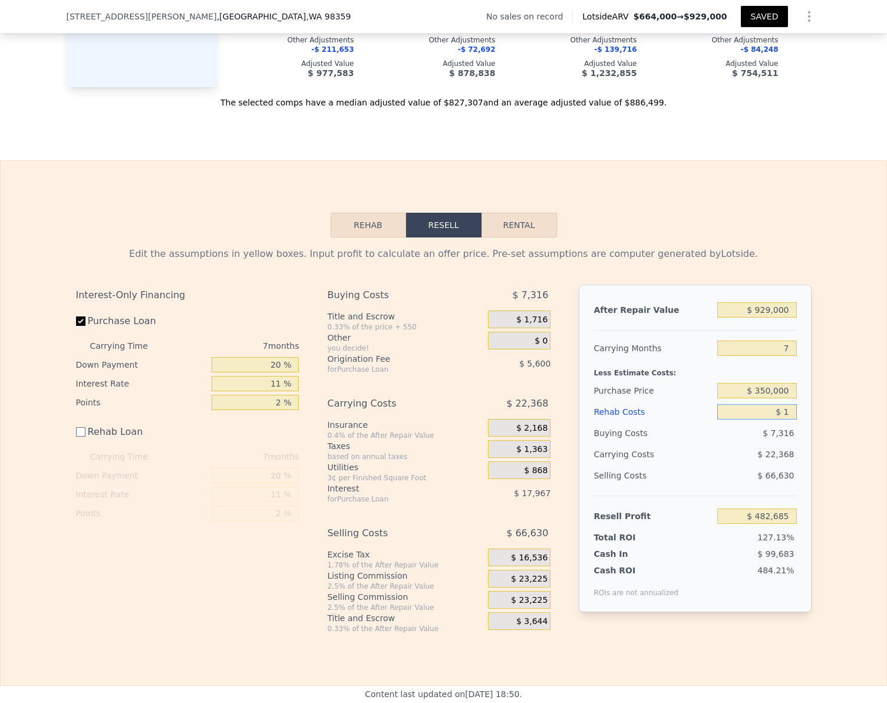
type input "$ 17"
type input "$ 482,669"
type input "$ 170"
type input "$ 482,516"
type input "$ 1,700"
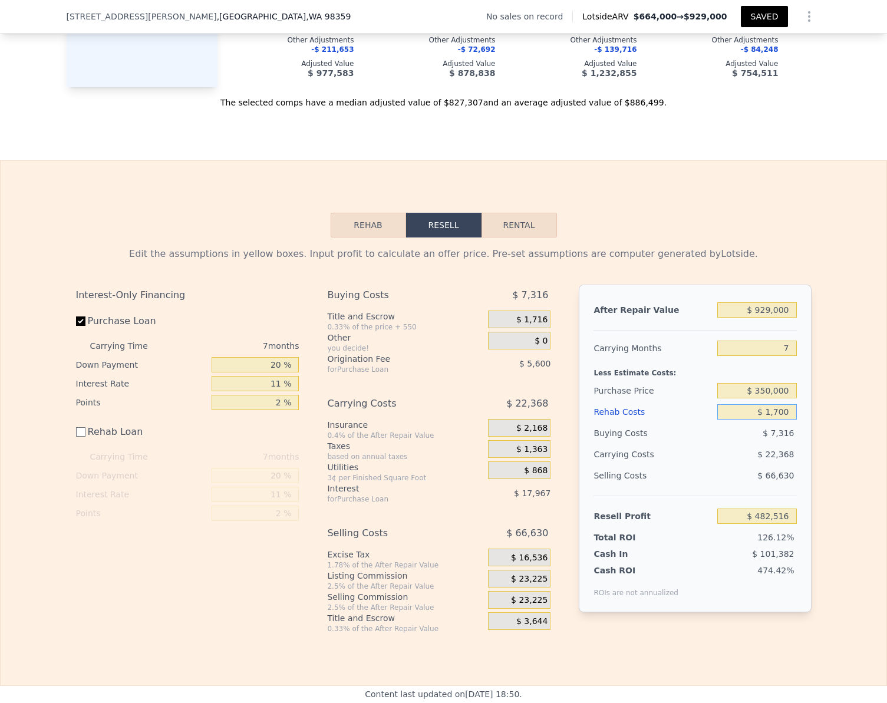
type input "$ 480,986"
type input "$ 17,000"
type input "$ 465,686"
type input "$ 170,000"
type input "$ 312,686"
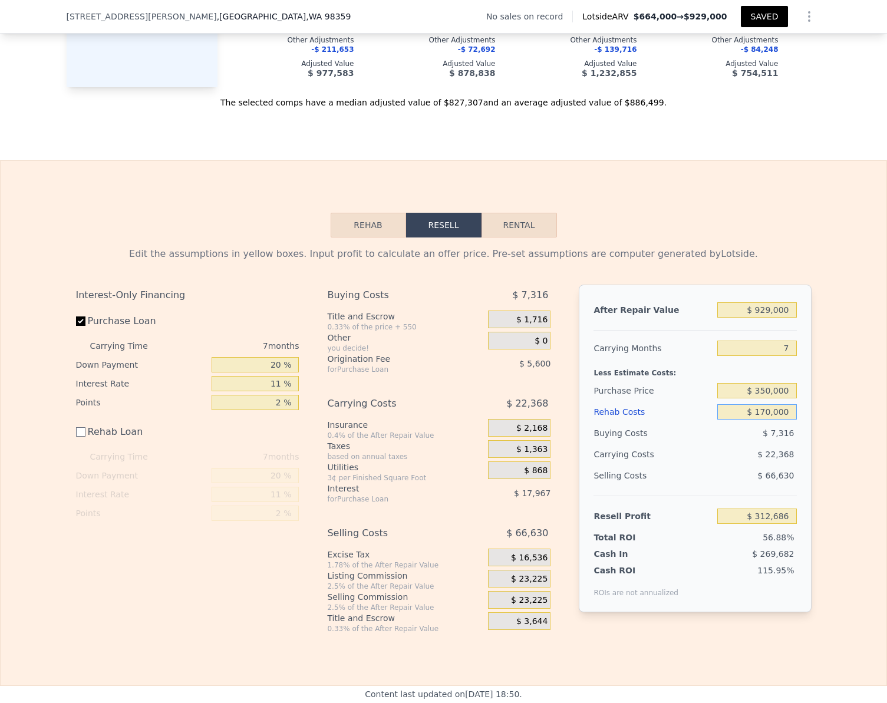
type input "$ 170,000"
drag, startPoint x: 819, startPoint y: 469, endPoint x: 825, endPoint y: 481, distance: 13.2
click at [822, 474] on div "Edit the assumptions in yellow boxes. Input profit to calculate an offer price.…" at bounding box center [444, 436] width 886 height 396
click at [780, 524] on input "$ 312,686" at bounding box center [756, 516] width 79 height 15
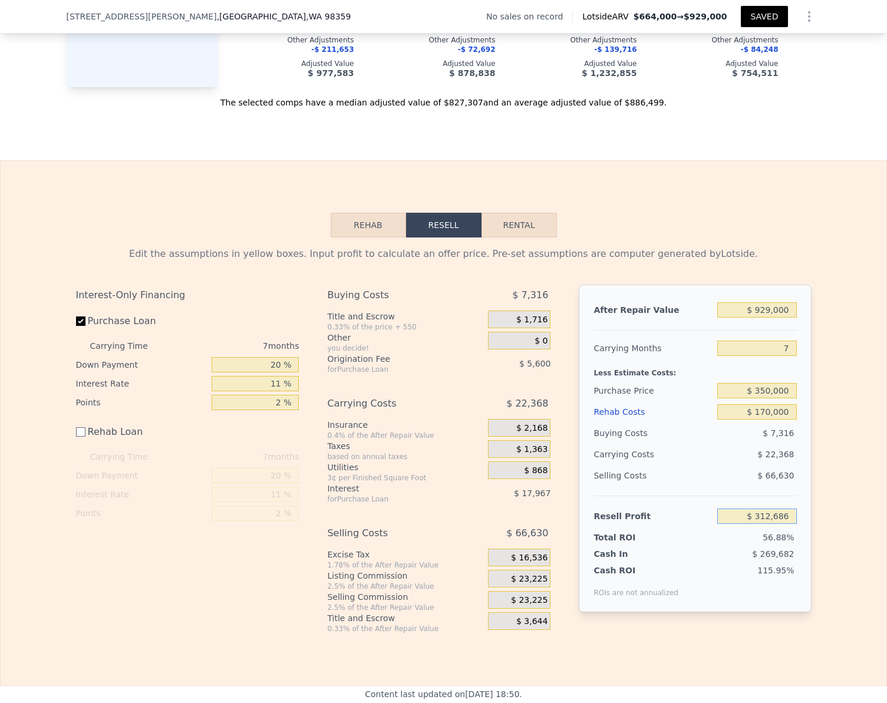
click at [780, 524] on input "$ 312,686" at bounding box center [756, 516] width 79 height 15
type input "$ 100,000"
click at [848, 504] on div "Edit the assumptions in yellow boxes. Input profit to calculate an offer price.…" at bounding box center [444, 436] width 886 height 396
click at [787, 398] on input "$ 548,655" at bounding box center [756, 390] width 79 height 15
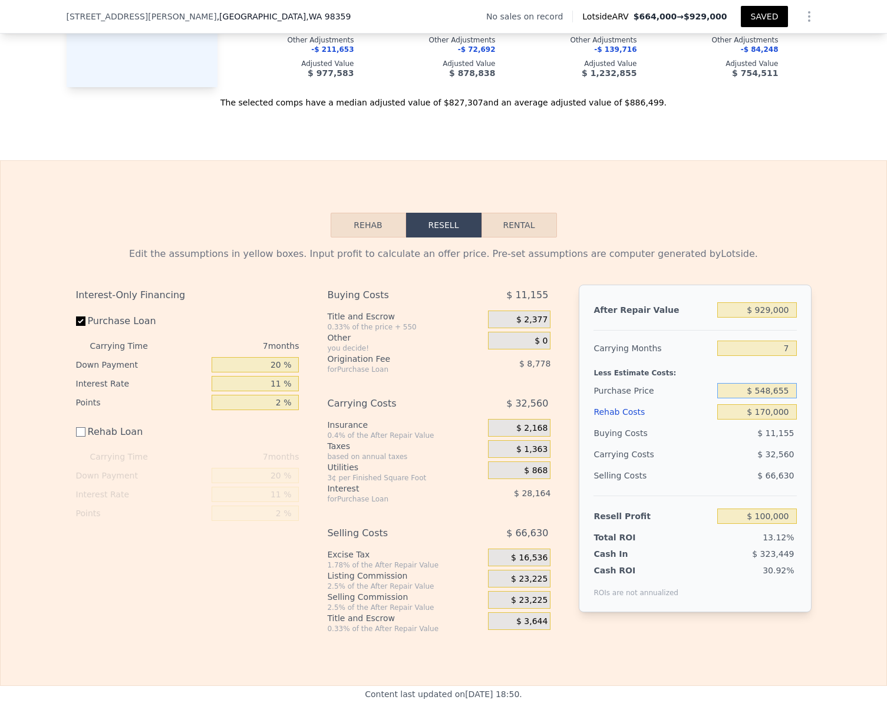
click at [787, 398] on input "$ 548,655" at bounding box center [756, 390] width 79 height 15
drag, startPoint x: 787, startPoint y: 403, endPoint x: 773, endPoint y: 407, distance: 14.7
click at [773, 398] on input "$ 548,655" at bounding box center [756, 390] width 79 height 15
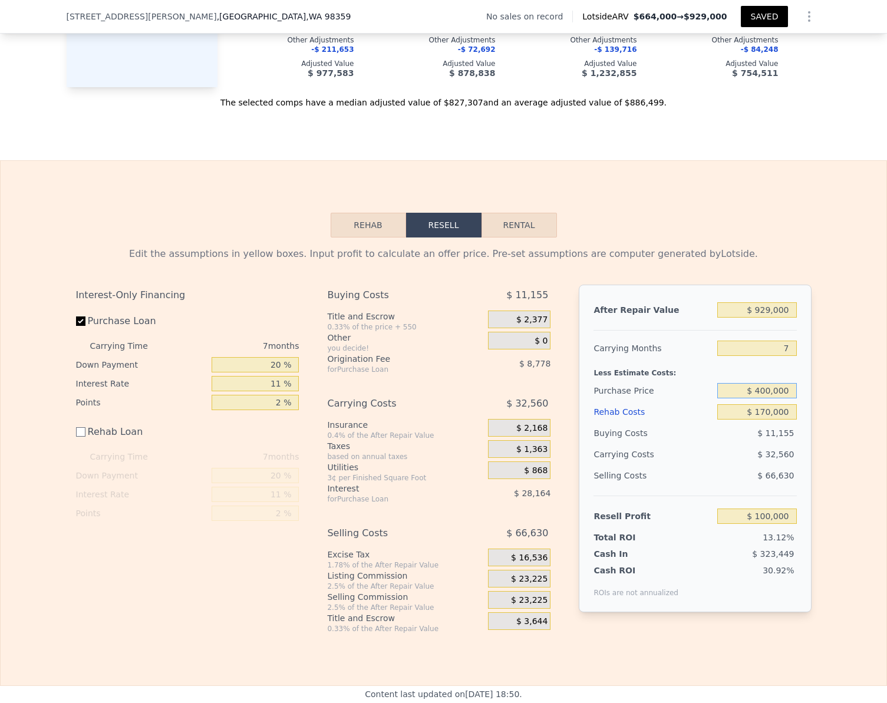
type input "$ 400,000"
click at [803, 685] on div "Rehab Resell Rental Edit the assumptions in yellow boxes. Input profit to calcu…" at bounding box center [443, 423] width 887 height 526
click at [783, 524] on input "$ 259,158" at bounding box center [756, 516] width 79 height 15
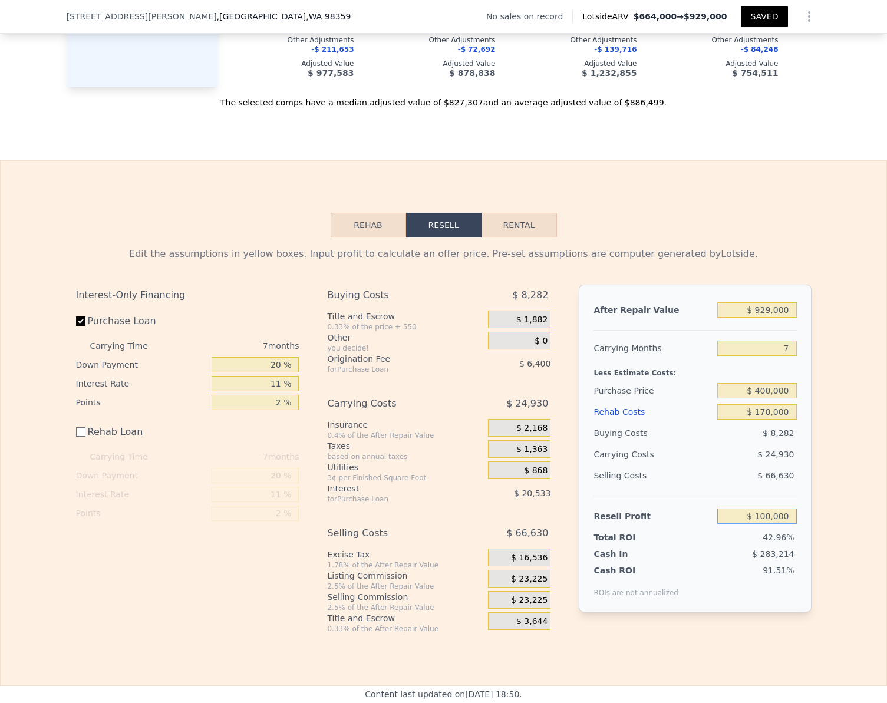
type input "$ 100,000"
click at [820, 538] on div "Edit the assumptions in yellow boxes. Input profit to calculate an offer price.…" at bounding box center [444, 436] width 886 height 396
type input "$ 548,655"
type input "242194"
type input "$ 130,000"
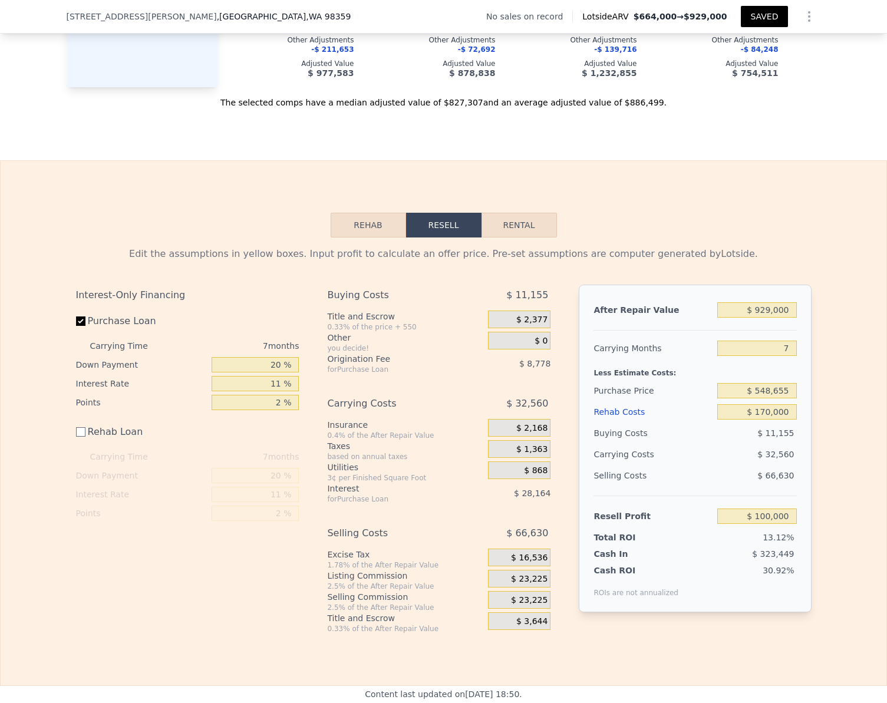
type input "$ 352,686"
click at [785, 420] on input "$ 130,000" at bounding box center [756, 411] width 79 height 15
type input "$ 1"
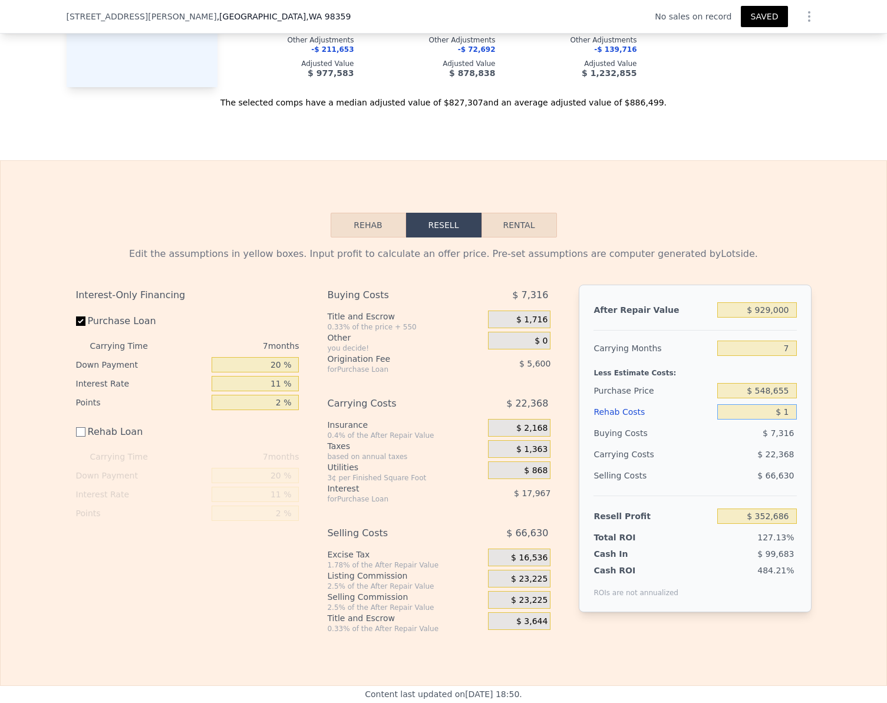
type input "$ 482,685"
type input "$ 17"
type input "$ 482,669"
type input "$ 170"
type input "$ 482,516"
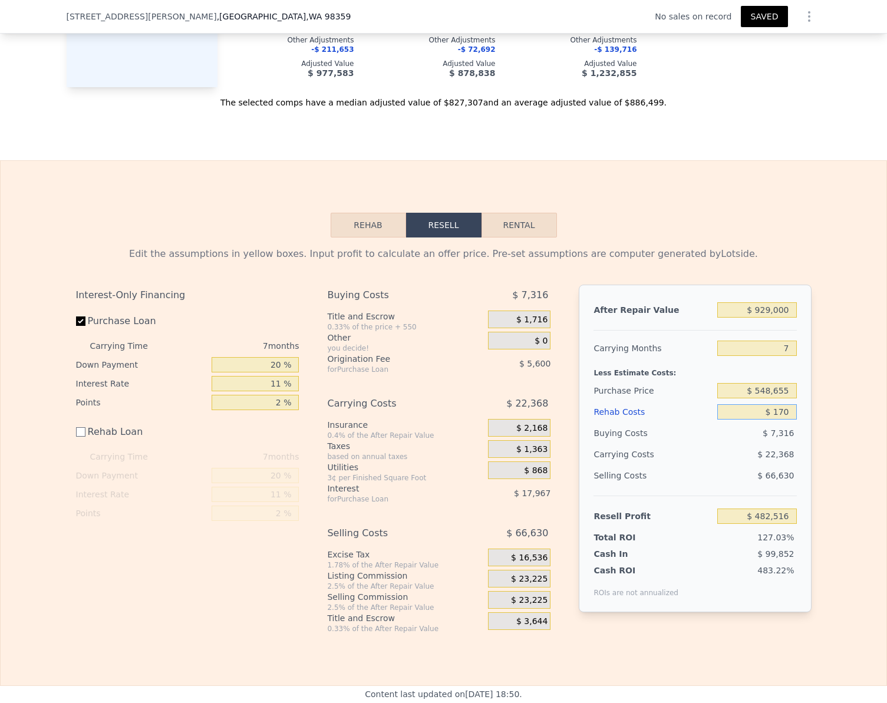
type input "$ 1,700"
type input "$ 480,986"
type input "$ 17,000"
type input "$ 465,686"
type input "$ 170,000"
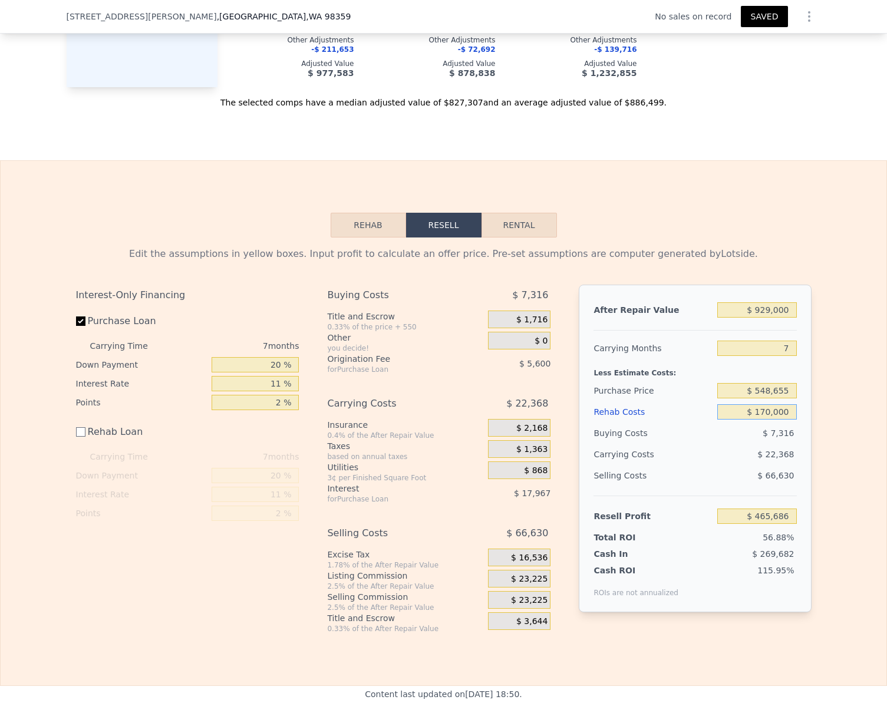
type input "$ 312,686"
type input "$ 170,000"
click at [820, 417] on div "Edit the assumptions in yellow boxes. Input profit to calculate an offer price.…" at bounding box center [444, 436] width 886 height 396
click at [787, 398] on input "$ 548,655" at bounding box center [756, 390] width 79 height 15
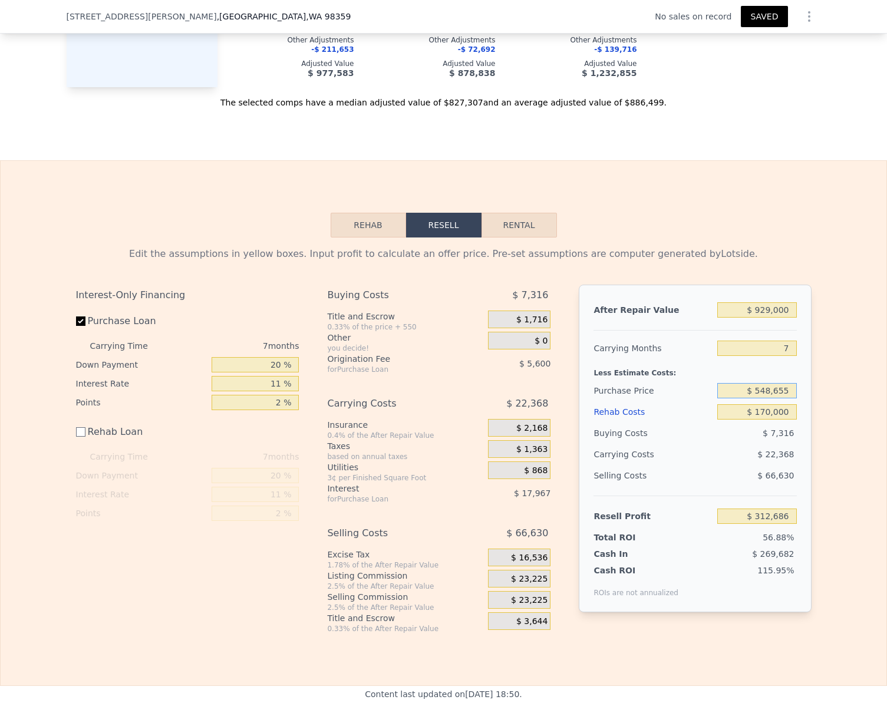
click at [787, 398] on input "$ 548,655" at bounding box center [756, 390] width 79 height 15
type input "$ 400,000"
click at [828, 400] on div "Edit the assumptions in yellow boxes. Input profit to calculate an offer price.…" at bounding box center [444, 436] width 886 height 396
click at [780, 524] on input "$ 259,158" at bounding box center [756, 516] width 79 height 15
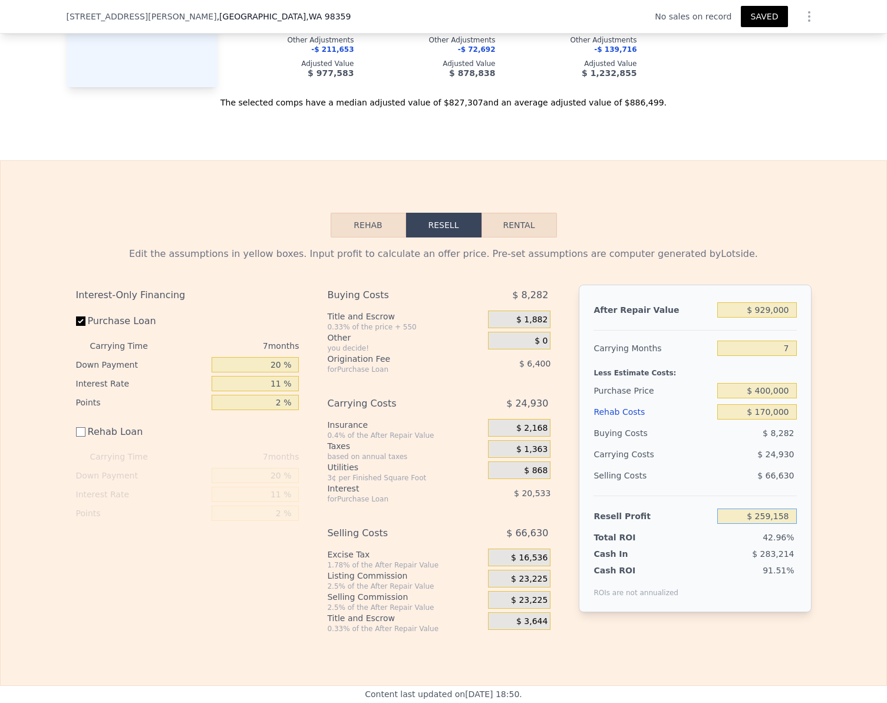
click at [780, 524] on input "$ 259,158" at bounding box center [756, 516] width 79 height 15
type input "$ 150,000"
click at [827, 517] on div "Edit the assumptions in yellow boxes. Input profit to calculate an offer price.…" at bounding box center [444, 436] width 886 height 396
type input "$ 501,952"
type input "$ 149,999"
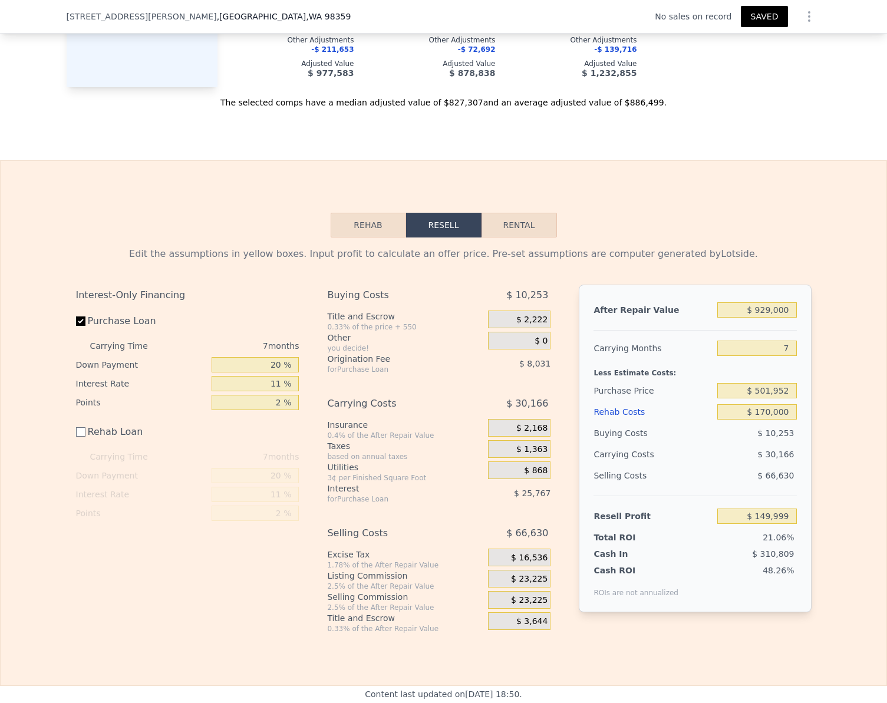
click at [373, 238] on button "Rehab" at bounding box center [368, 225] width 75 height 25
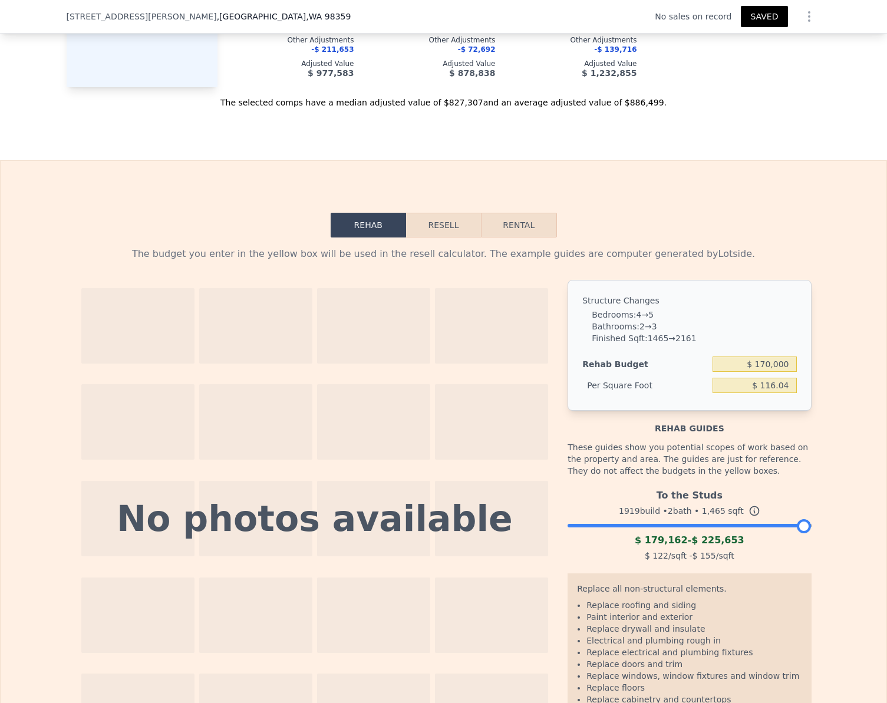
click at [439, 238] on button "Resell" at bounding box center [443, 225] width 75 height 25
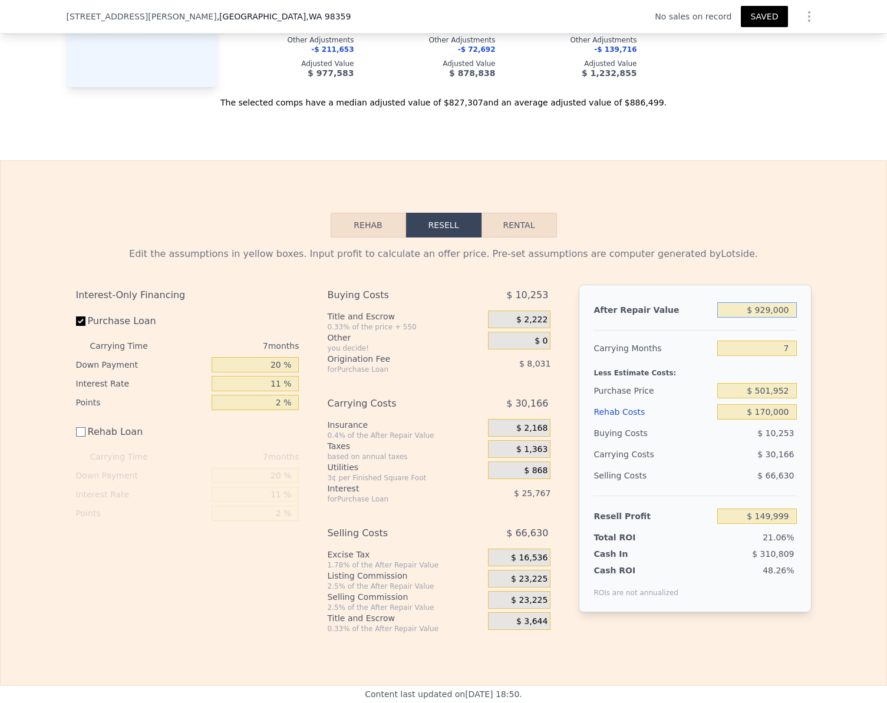
click at [786, 318] on input "$ 929,000" at bounding box center [756, 309] width 79 height 15
click at [780, 224] on div "Rehab Resell Rental Edit the assumptions in yellow boxes. Input profit to calcu…" at bounding box center [443, 423] width 887 height 526
